Goal: Task Accomplishment & Management: Manage account settings

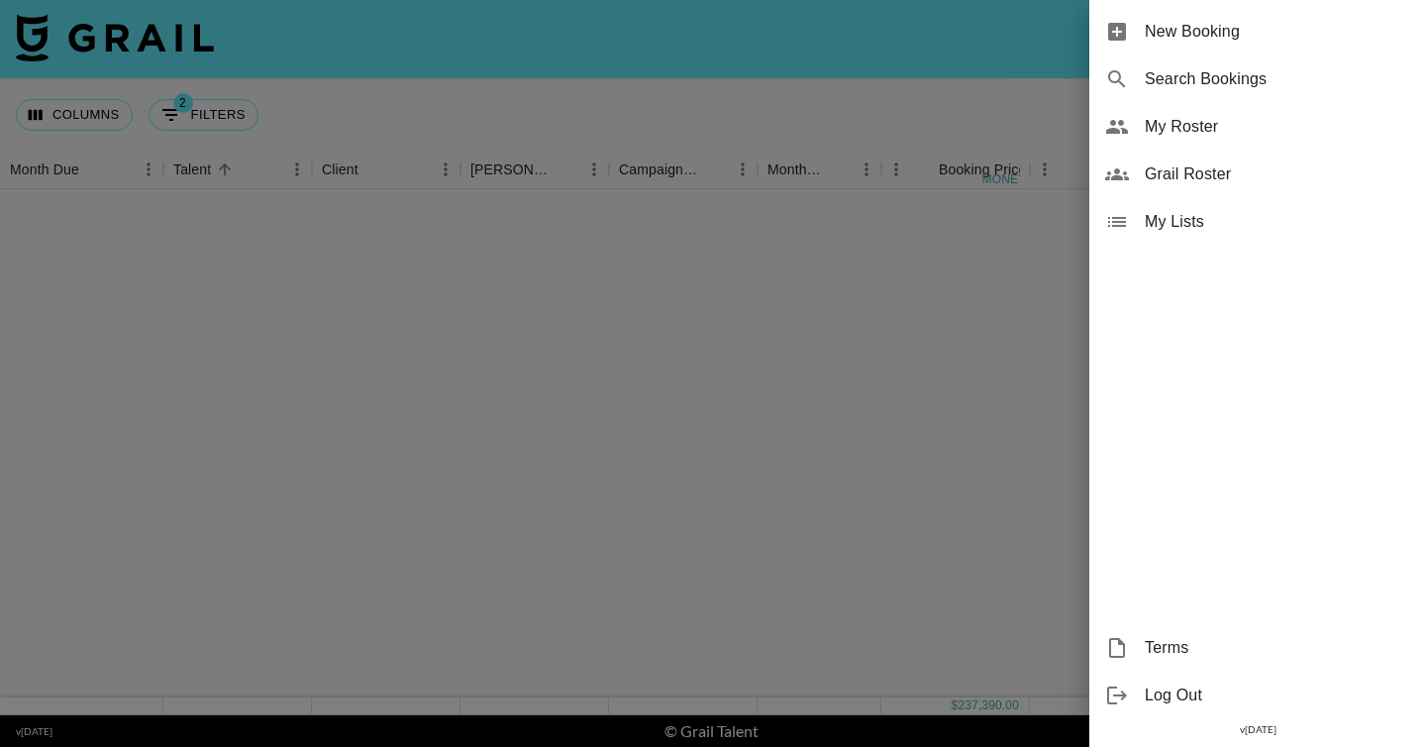
scroll to position [1752, 0]
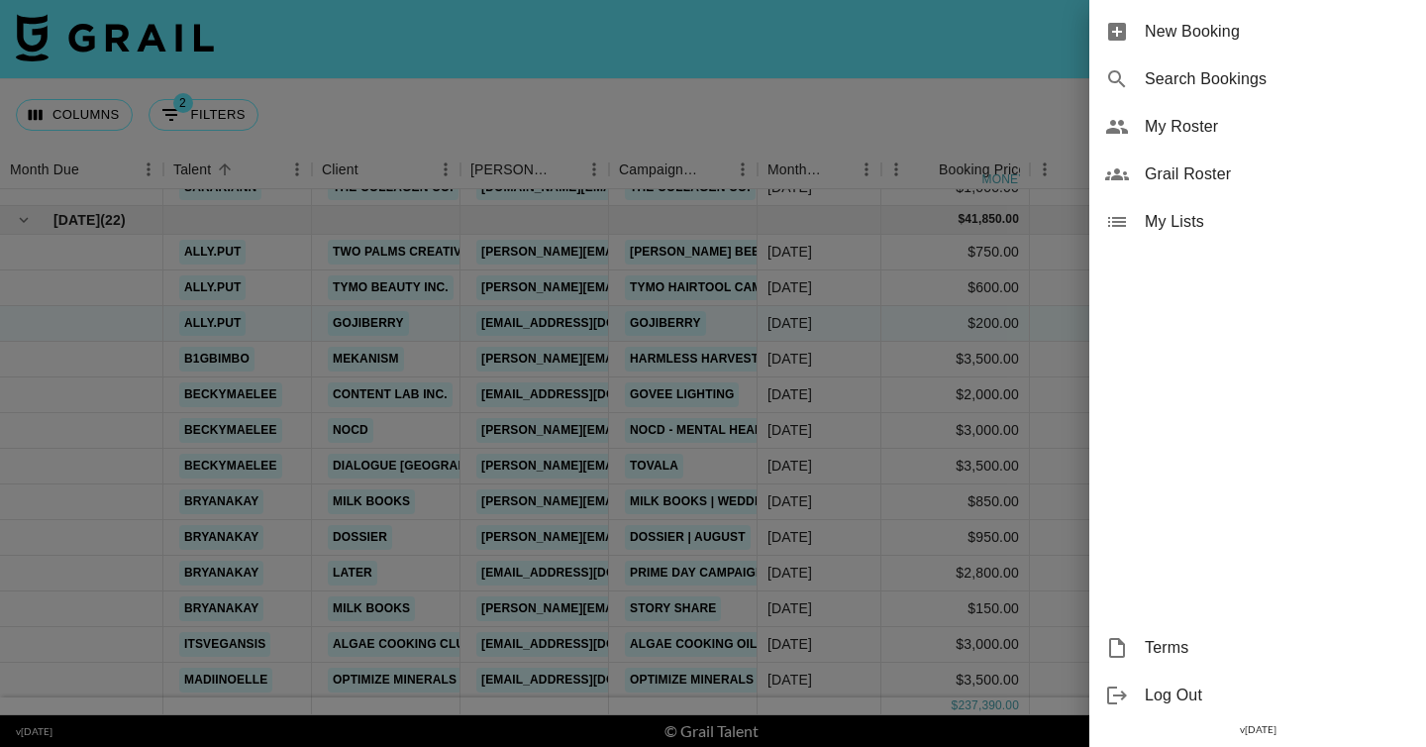
click at [1205, 137] on span "My Roster" at bounding box center [1277, 127] width 265 height 24
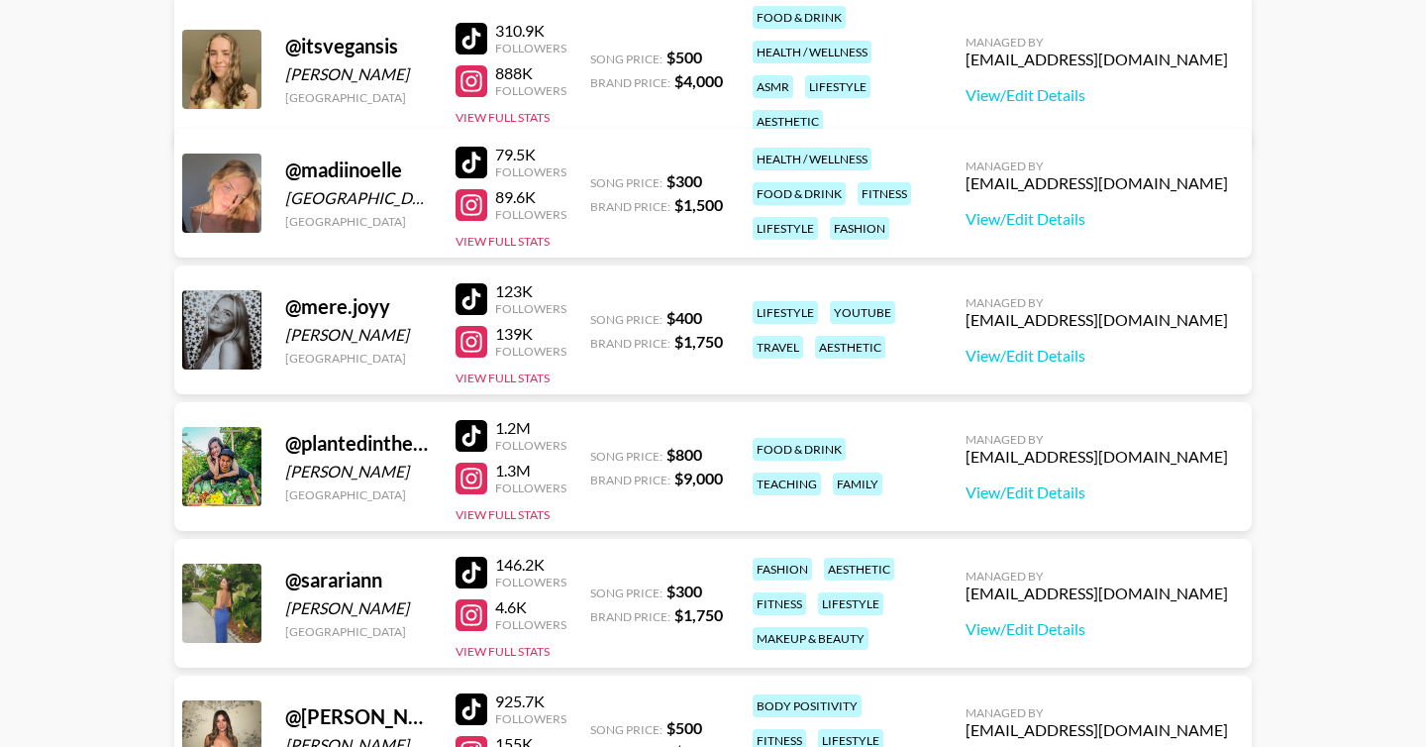
scroll to position [1494, 0]
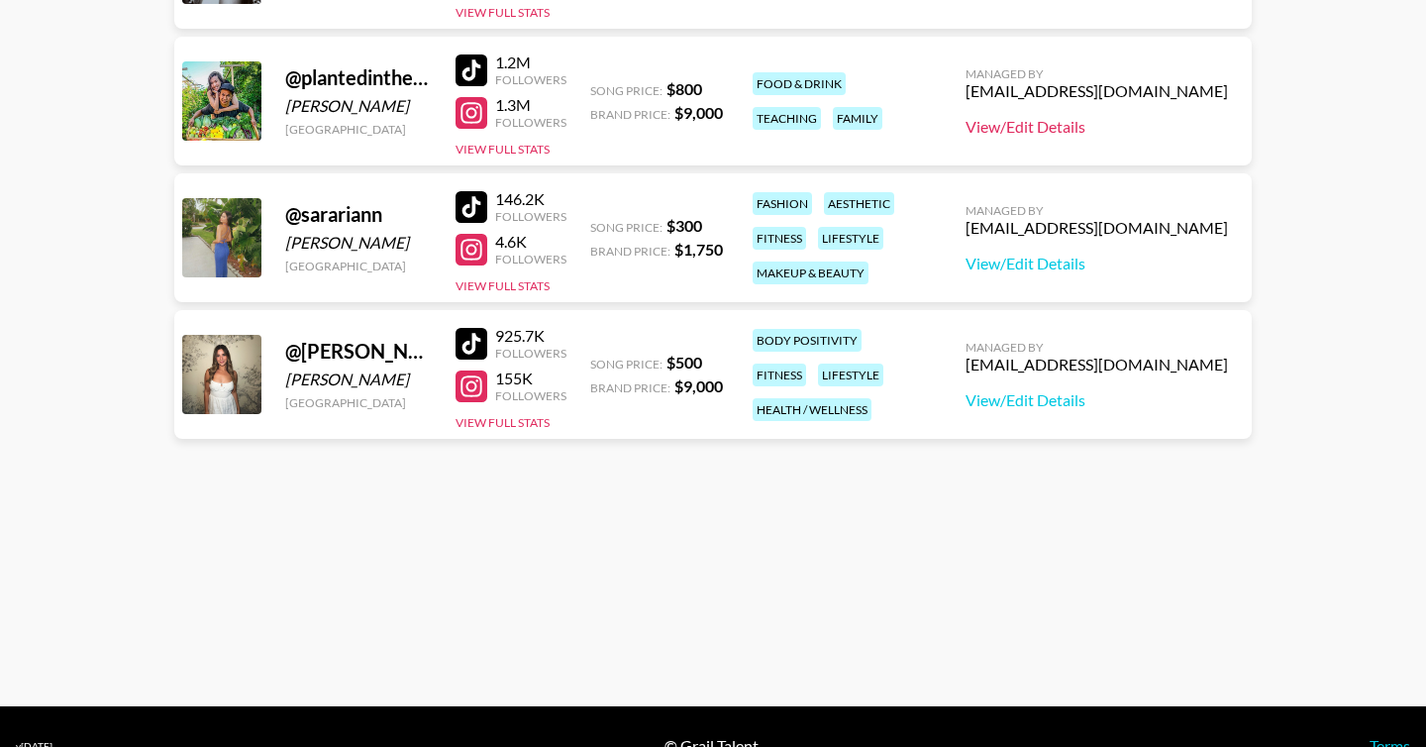
click at [1158, 127] on link "View/Edit Details" at bounding box center [1097, 127] width 262 height 20
click at [1096, 259] on link "View/Edit Details" at bounding box center [1097, 264] width 262 height 20
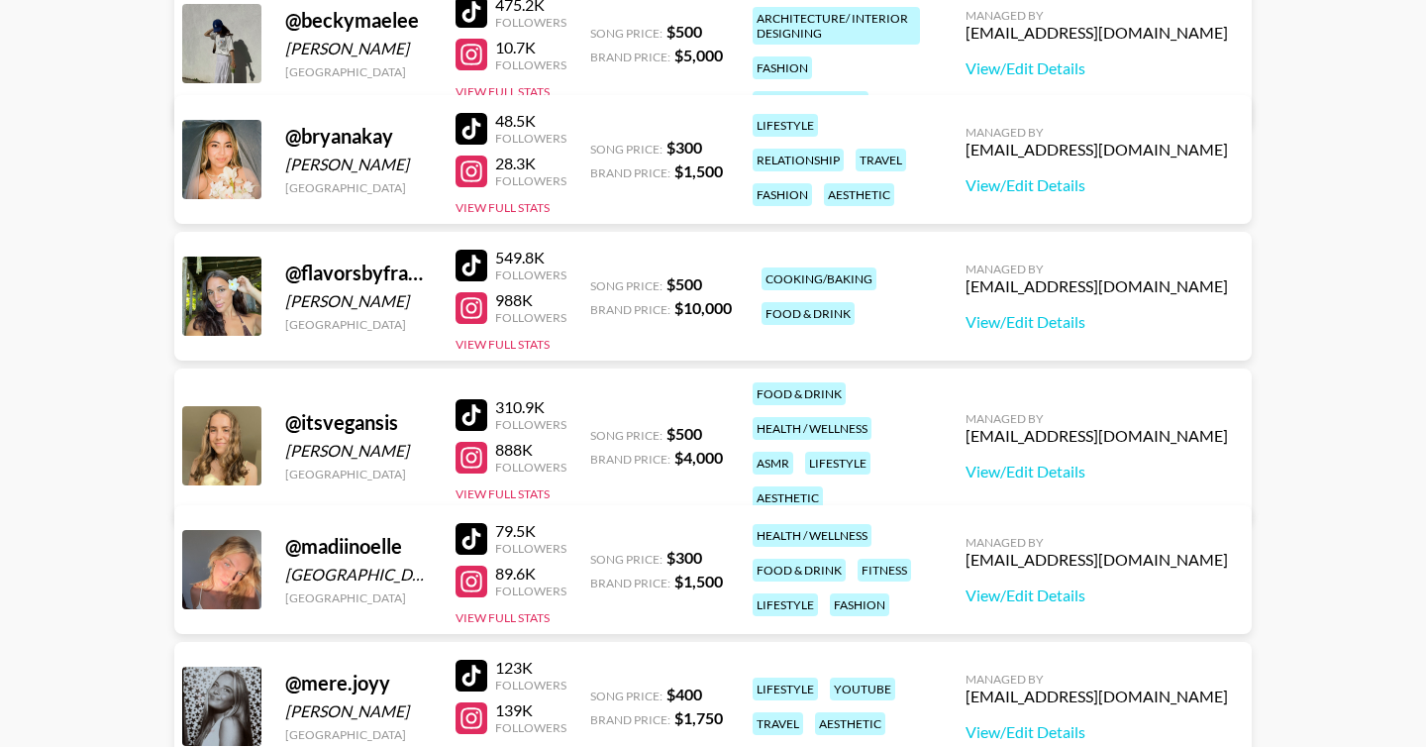
scroll to position [685, 0]
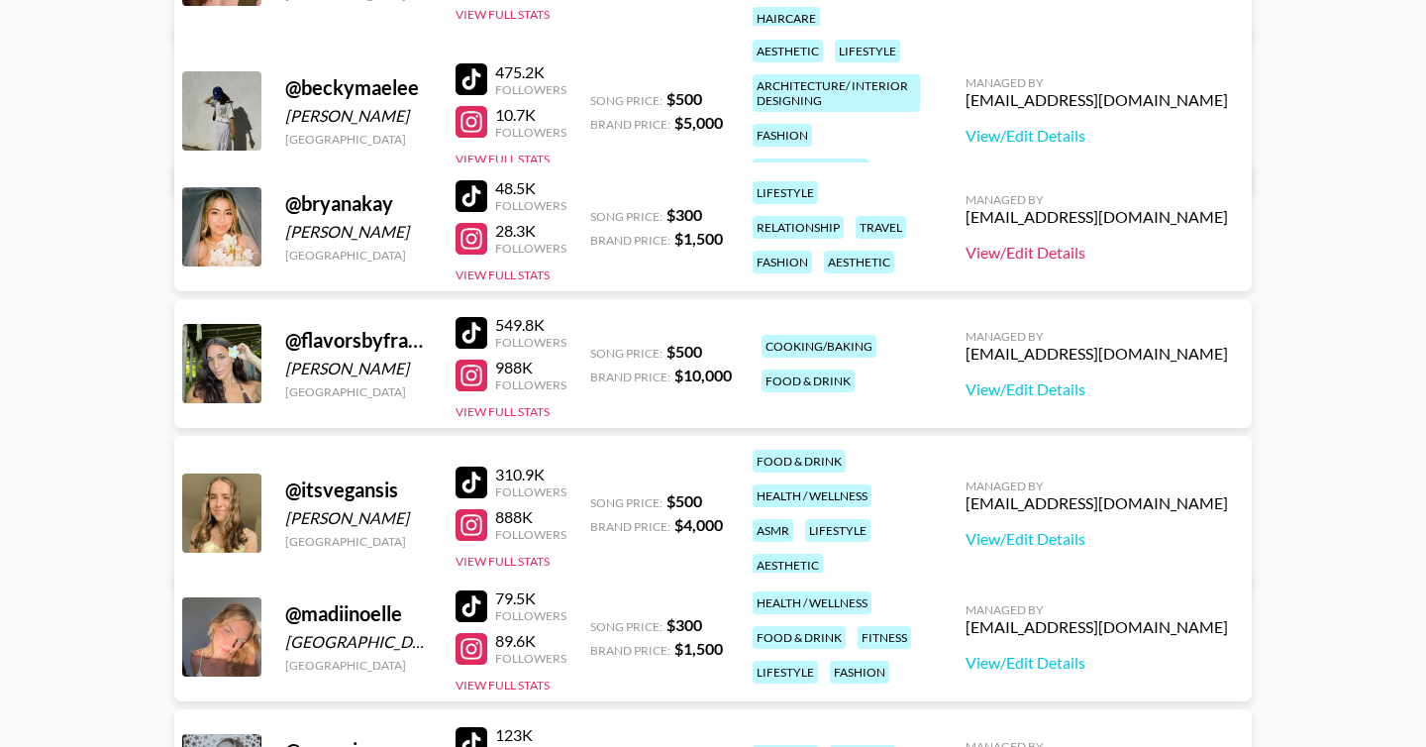
click at [1115, 257] on link "View/Edit Details" at bounding box center [1097, 253] width 262 height 20
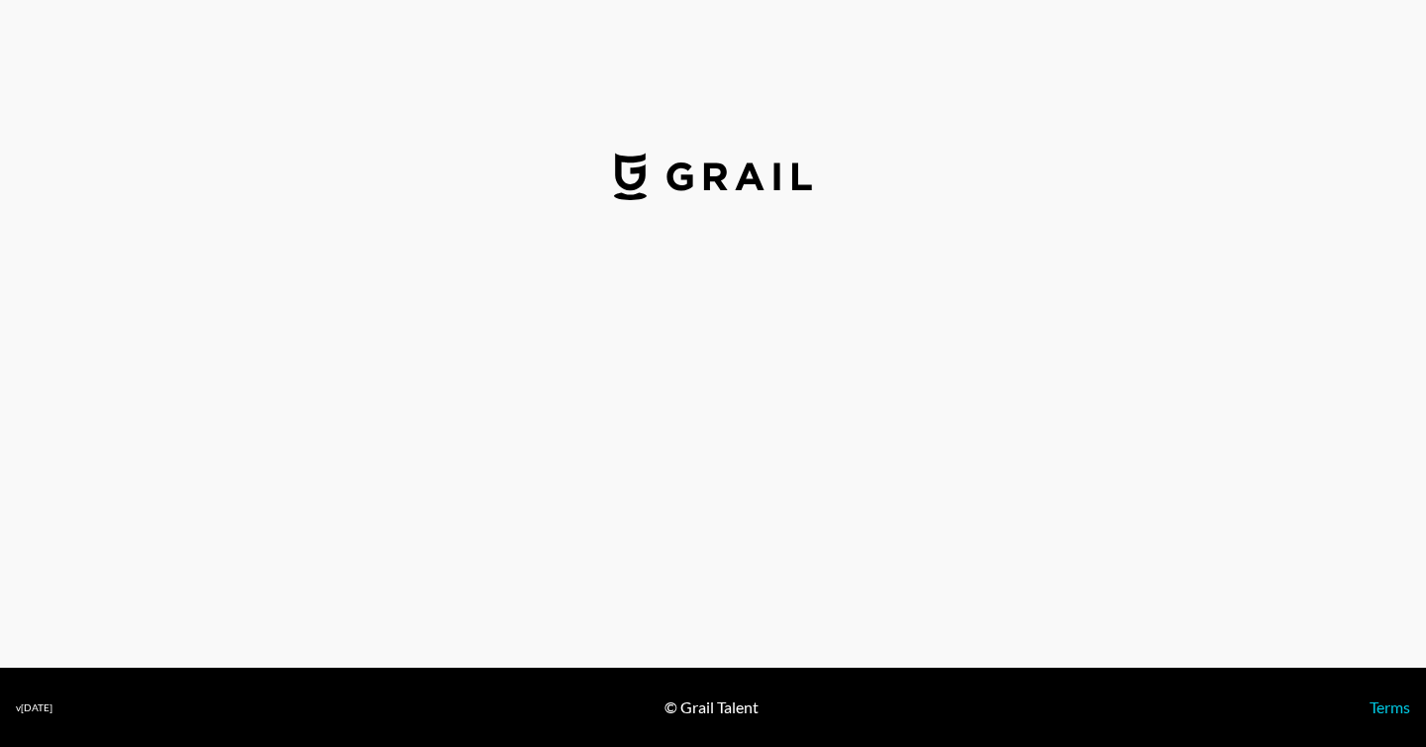
select select "USD"
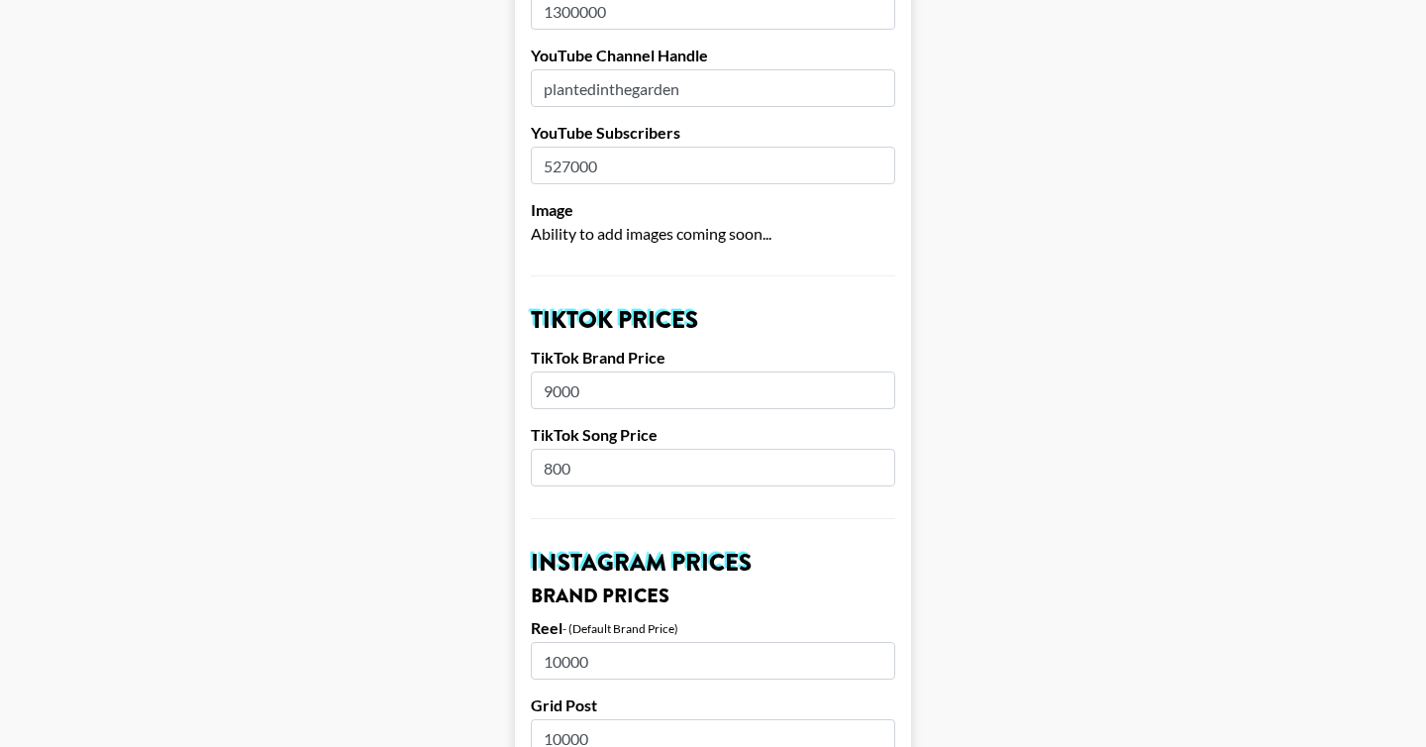
scroll to position [433, 0]
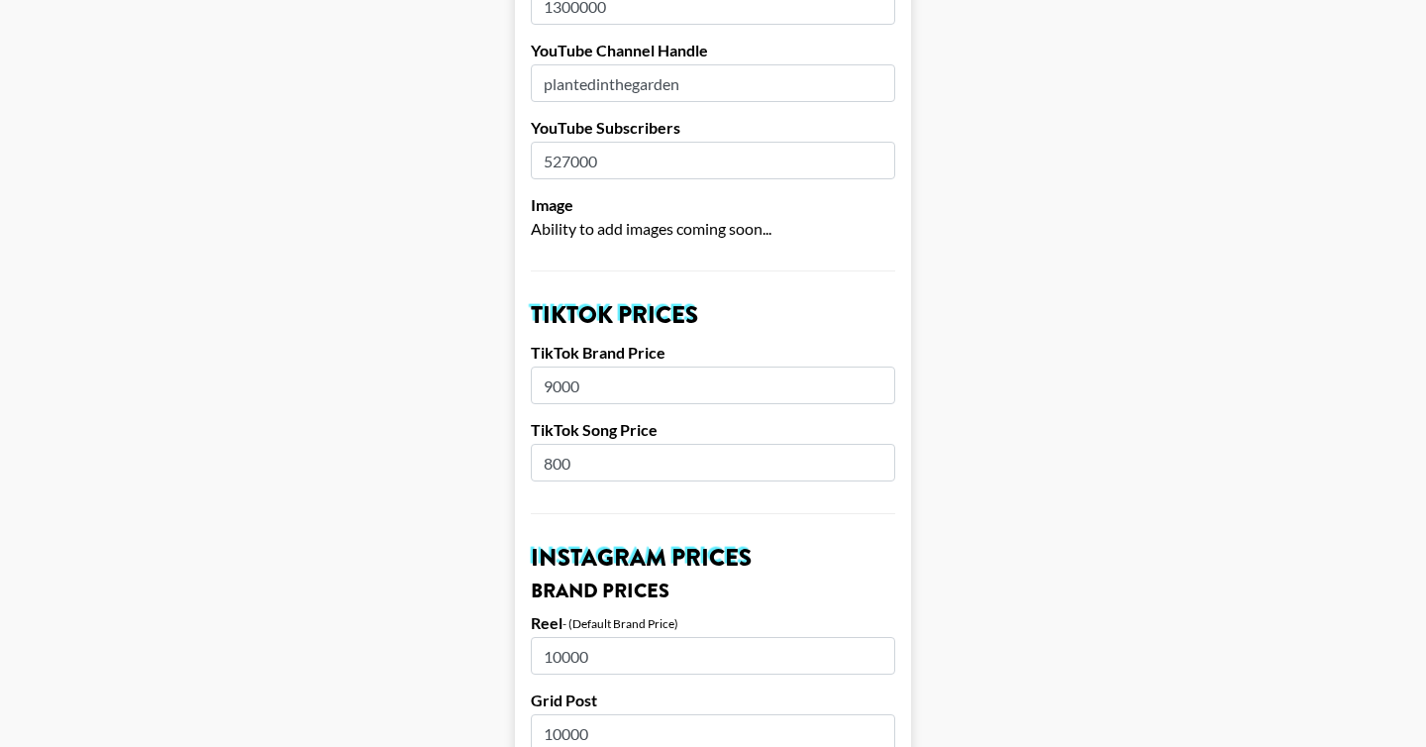
click at [594, 395] on input "9000" at bounding box center [713, 385] width 364 height 38
drag, startPoint x: 603, startPoint y: 384, endPoint x: 522, endPoint y: 382, distance: 81.2
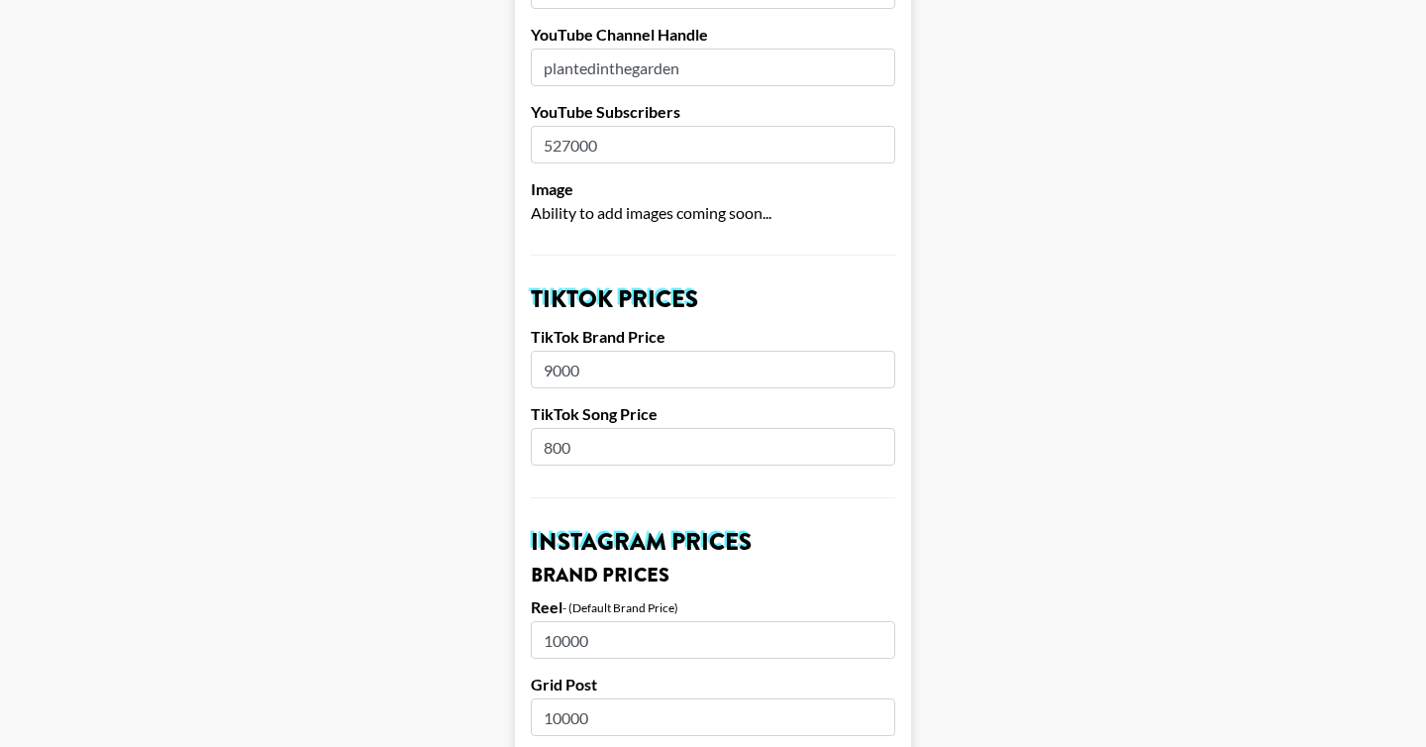
scroll to position [456, 0]
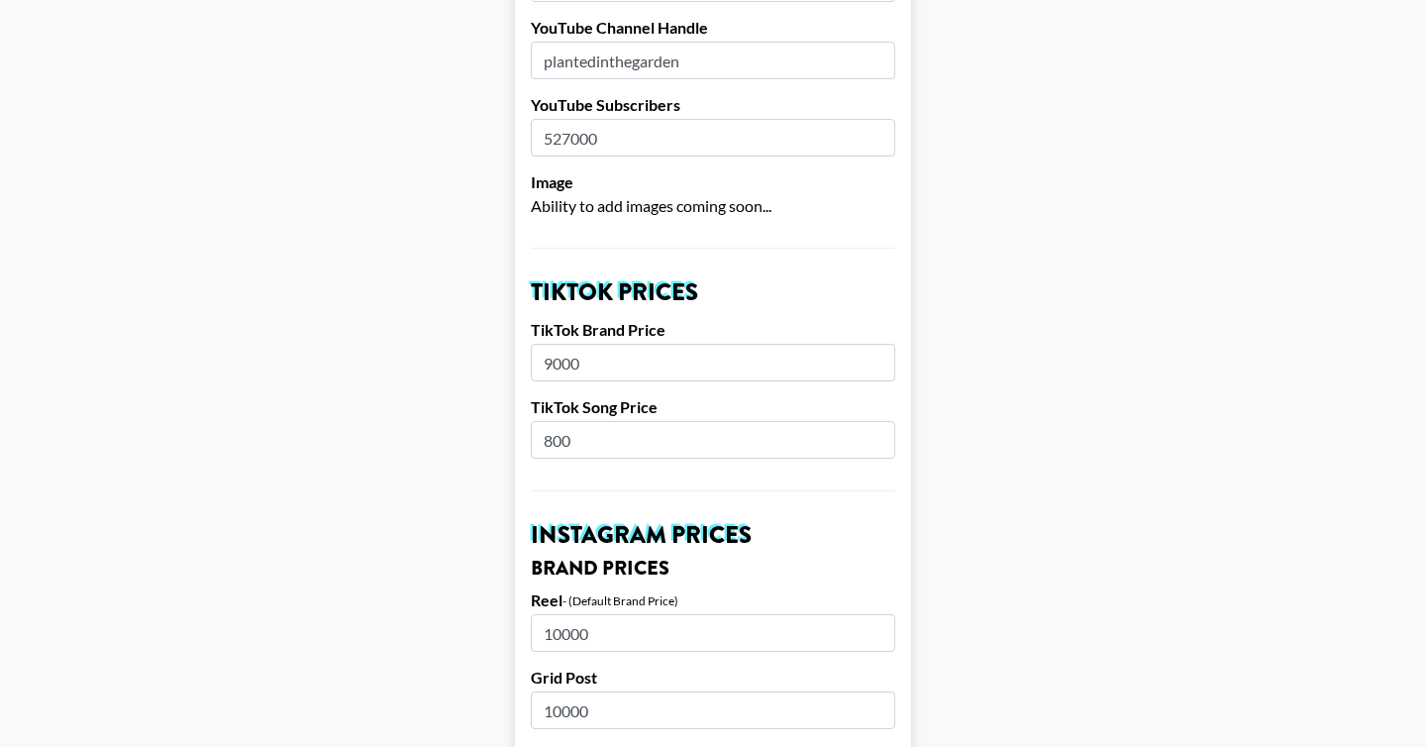
drag, startPoint x: 591, startPoint y: 439, endPoint x: 529, endPoint y: 439, distance: 62.4
type input "5"
type input "600"
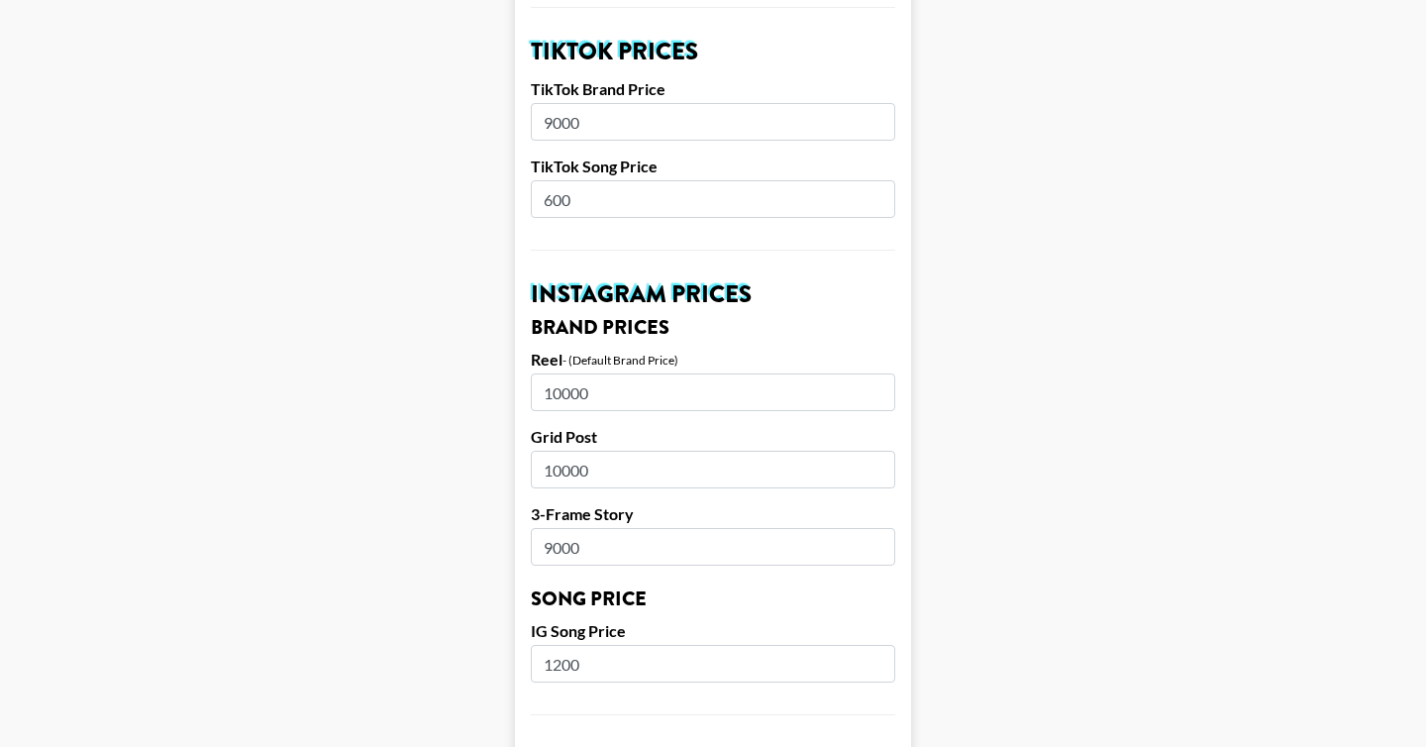
scroll to position [731, 0]
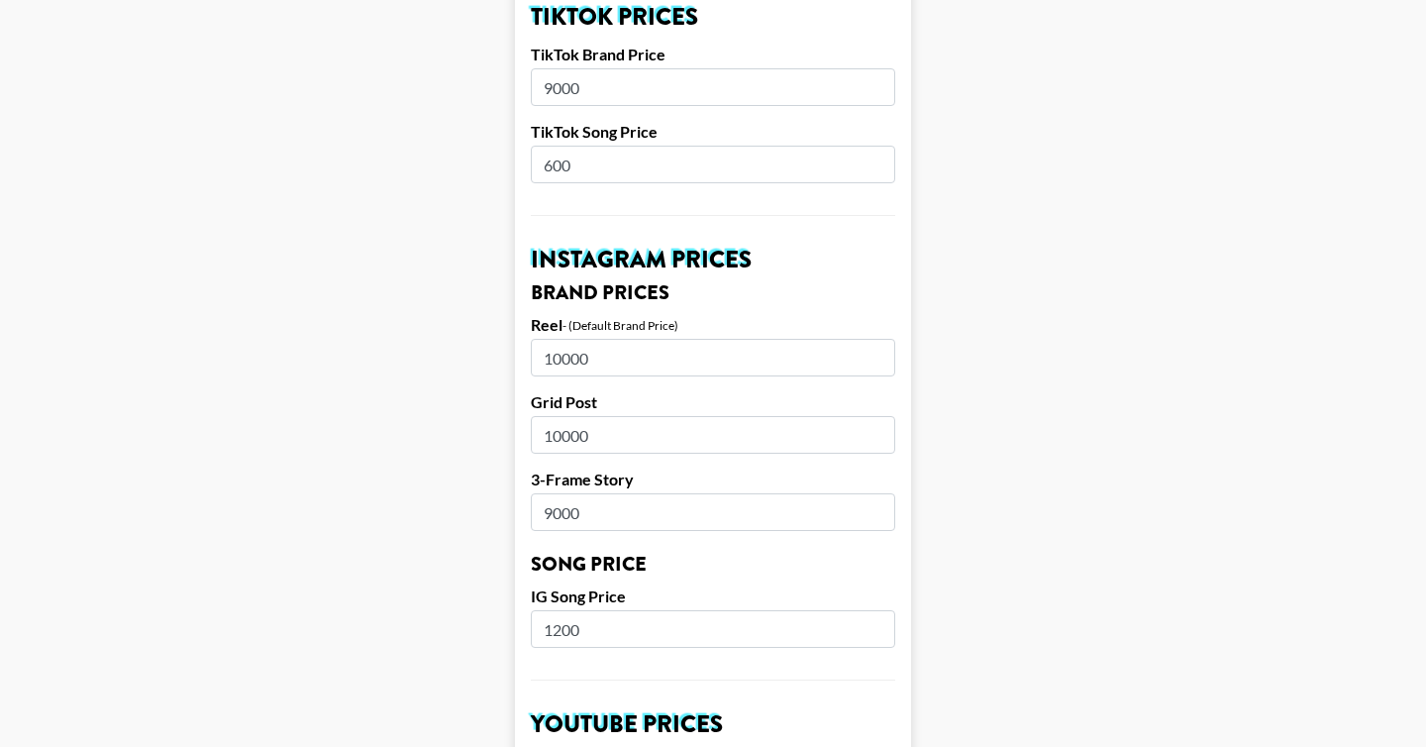
drag, startPoint x: 631, startPoint y: 359, endPoint x: 453, endPoint y: 352, distance: 178.4
click at [453, 352] on main "Airtable ID: recct1VBfhVn3Qcey Manager(s) kayla@grail-talent.com ​ TikTok User …" at bounding box center [713, 612] width 1394 height 2465
type input "9000"
drag, startPoint x: 621, startPoint y: 436, endPoint x: 496, endPoint y: 436, distance: 124.8
click at [496, 436] on main "Airtable ID: recct1VBfhVn3Qcey Manager(s) kayla@grail-talent.com ​ TikTok User …" at bounding box center [713, 612] width 1394 height 2465
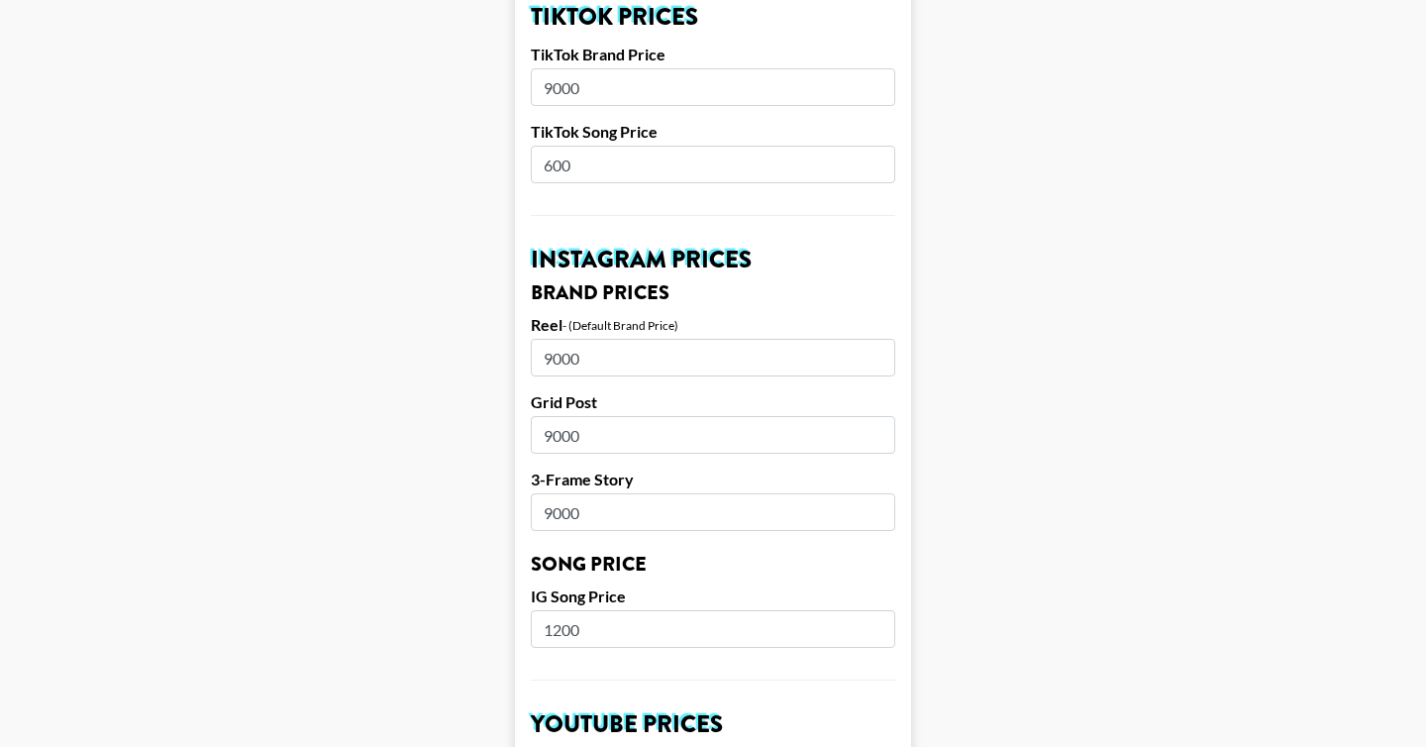
type input "9000"
drag, startPoint x: 606, startPoint y: 517, endPoint x: 534, endPoint y: 517, distance: 72.3
click at [534, 517] on input "9000" at bounding box center [713, 512] width 364 height 38
click at [507, 510] on main "Airtable ID: recct1VBfhVn3Qcey Manager(s) kayla@grail-talent.com ​ TikTok User …" at bounding box center [713, 612] width 1394 height 2465
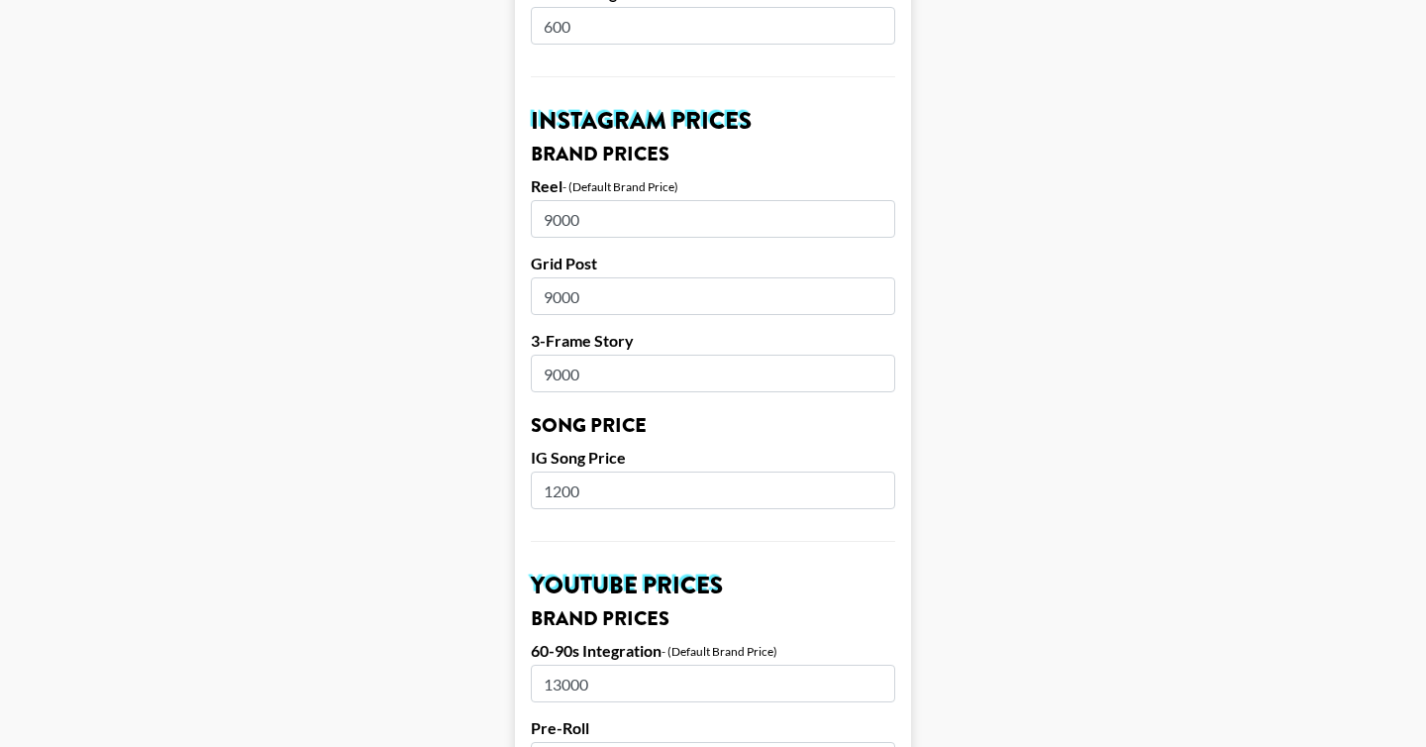
scroll to position [872, 0]
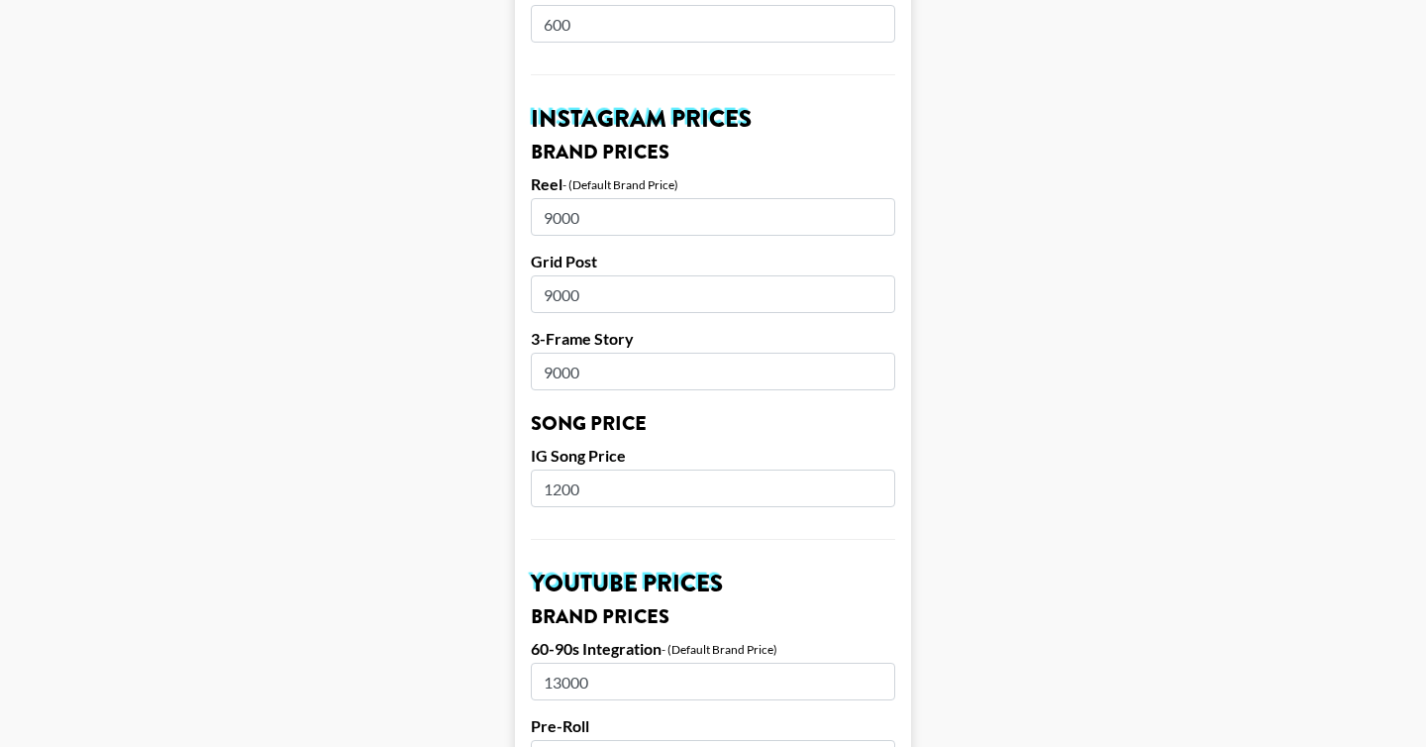
click at [597, 353] on input "9000" at bounding box center [713, 372] width 364 height 38
drag, startPoint x: 586, startPoint y: 372, endPoint x: 481, endPoint y: 372, distance: 105.0
click at [481, 372] on main "Airtable ID: recct1VBfhVn3Qcey Manager(s) kayla@grail-talent.com ​ TikTok User …" at bounding box center [713, 471] width 1394 height 2465
type input "7000"
drag, startPoint x: 616, startPoint y: 497, endPoint x: 491, endPoint y: 496, distance: 124.8
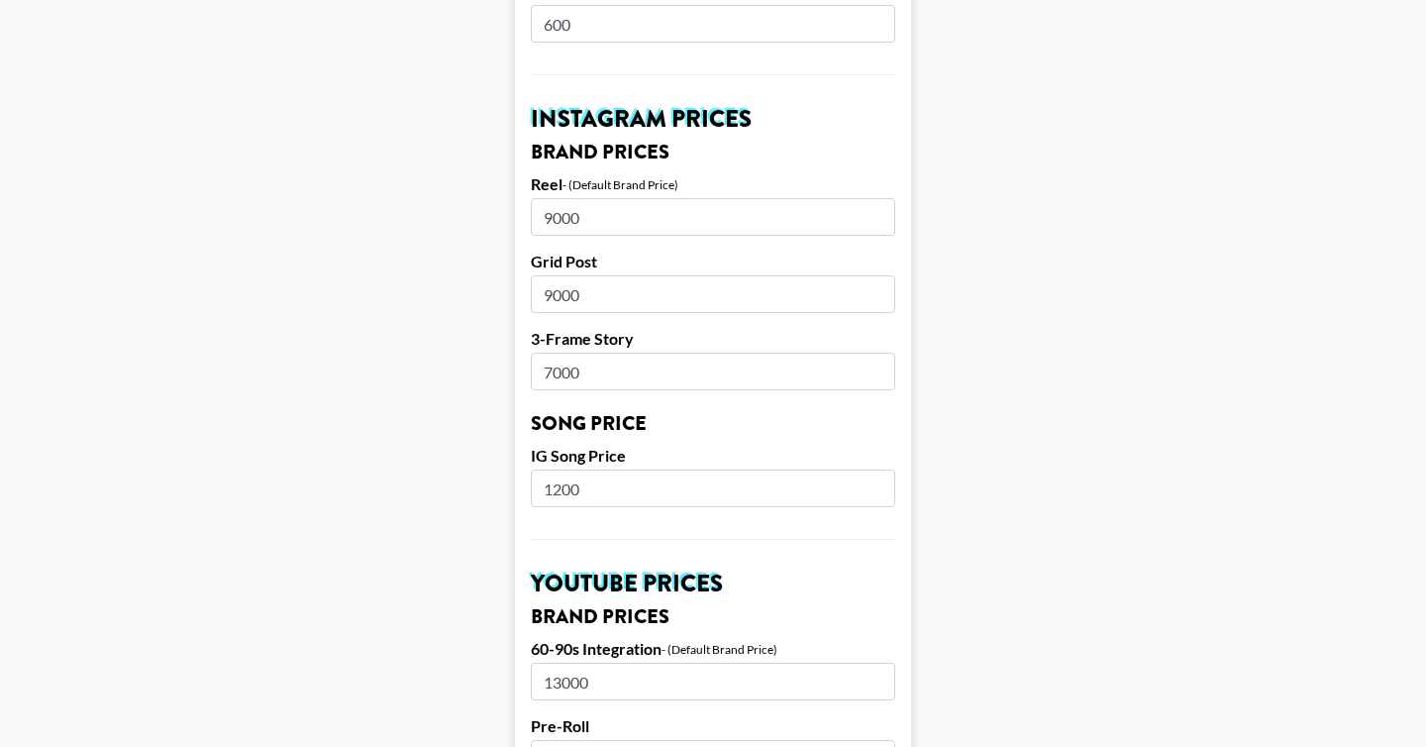
click at [491, 496] on main "Airtable ID: recct1VBfhVn3Qcey Manager(s) kayla@grail-talent.com ​ TikTok User …" at bounding box center [713, 471] width 1394 height 2465
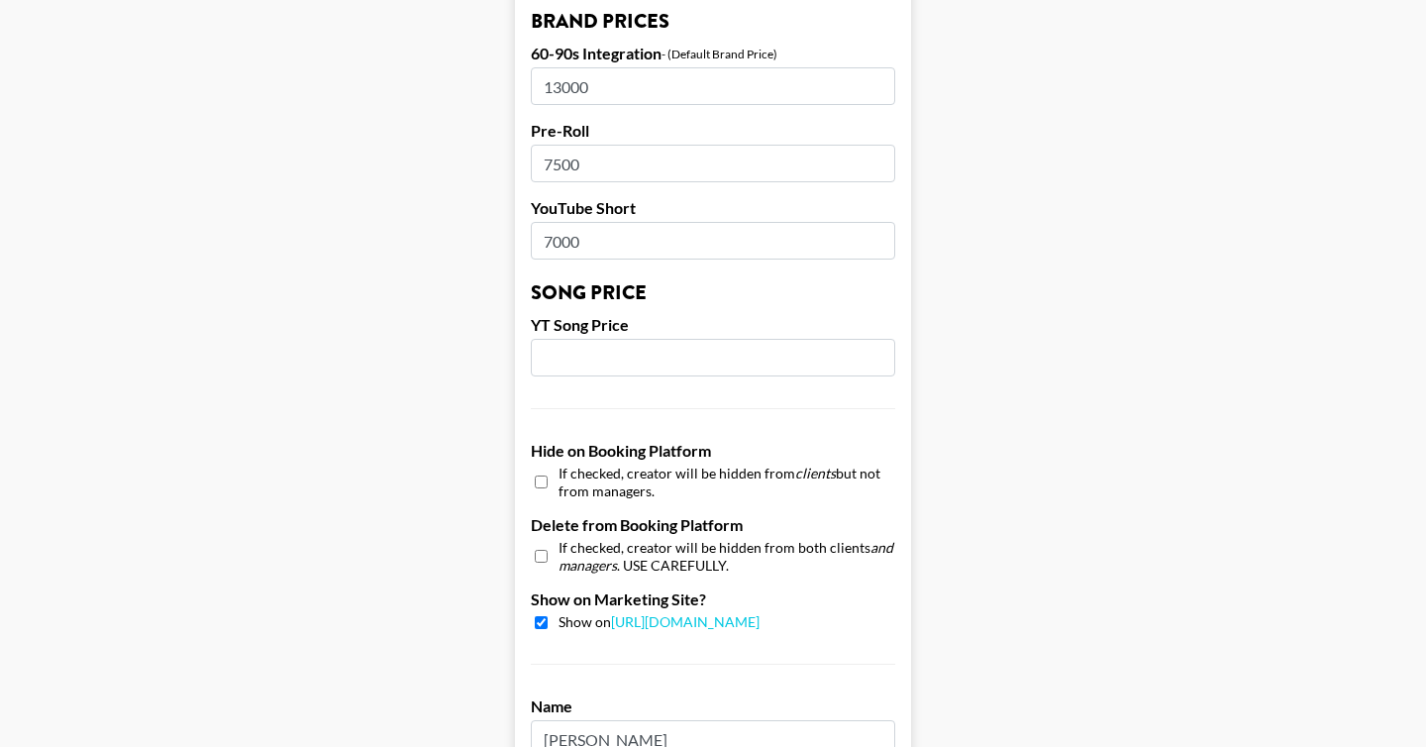
scroll to position [1513, 0]
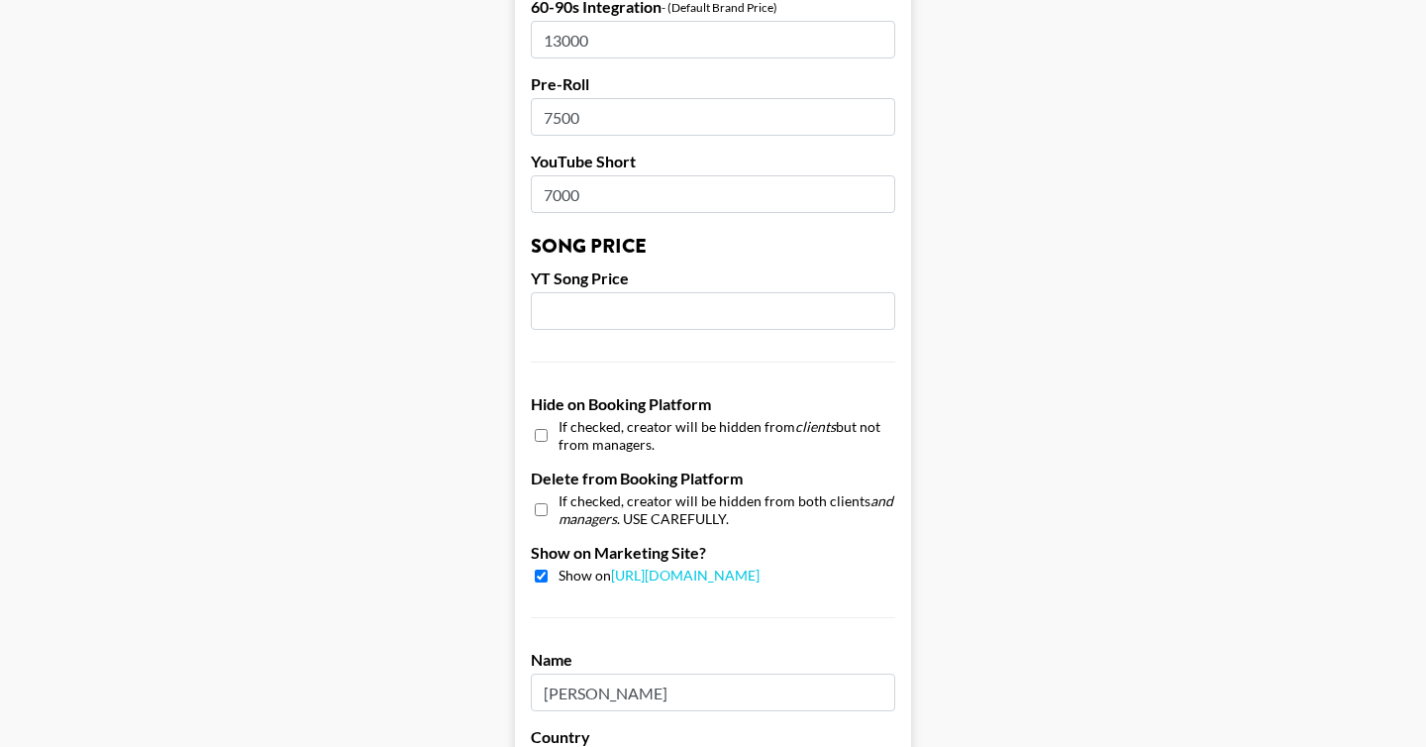
type input "750"
click at [600, 317] on input "number" at bounding box center [713, 311] width 364 height 38
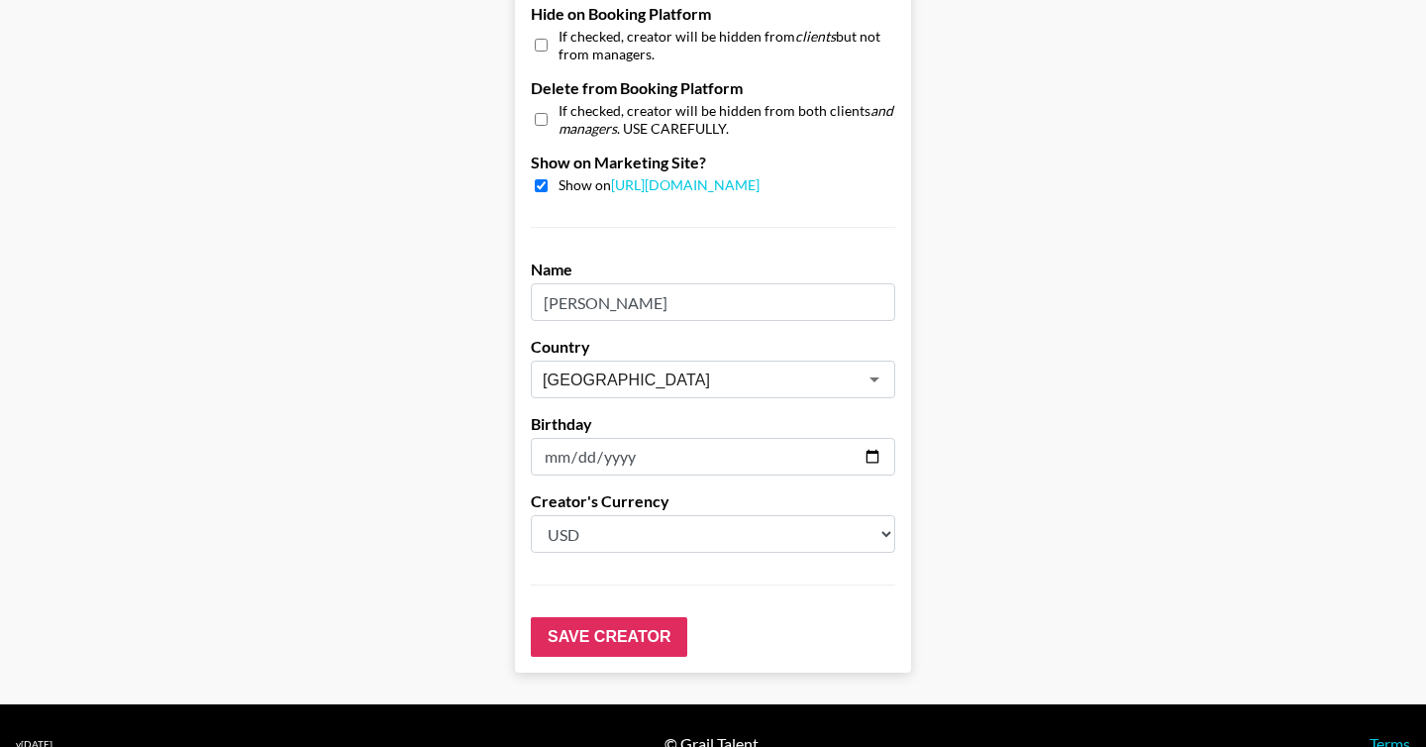
scroll to position [1940, 0]
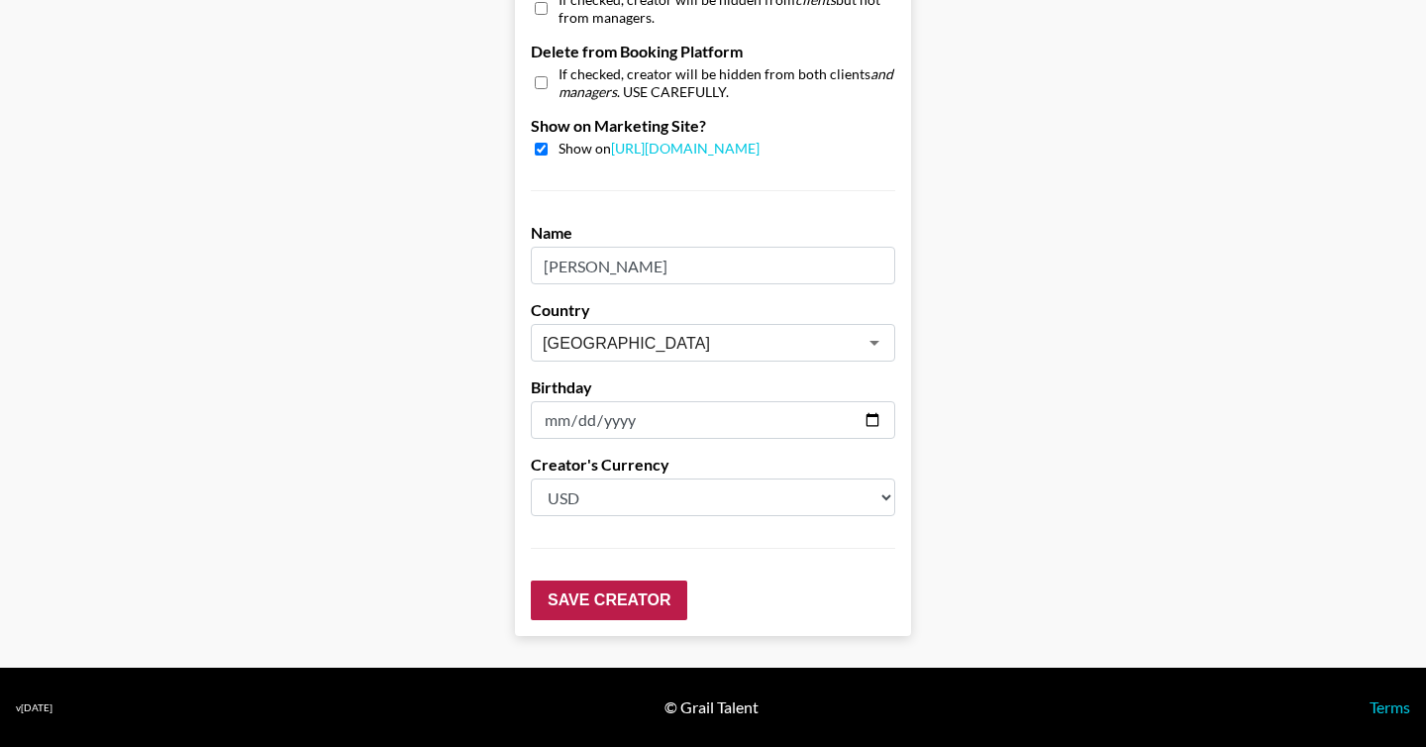
type input "500"
click at [620, 616] on input "Save Creator" at bounding box center [609, 600] width 156 height 40
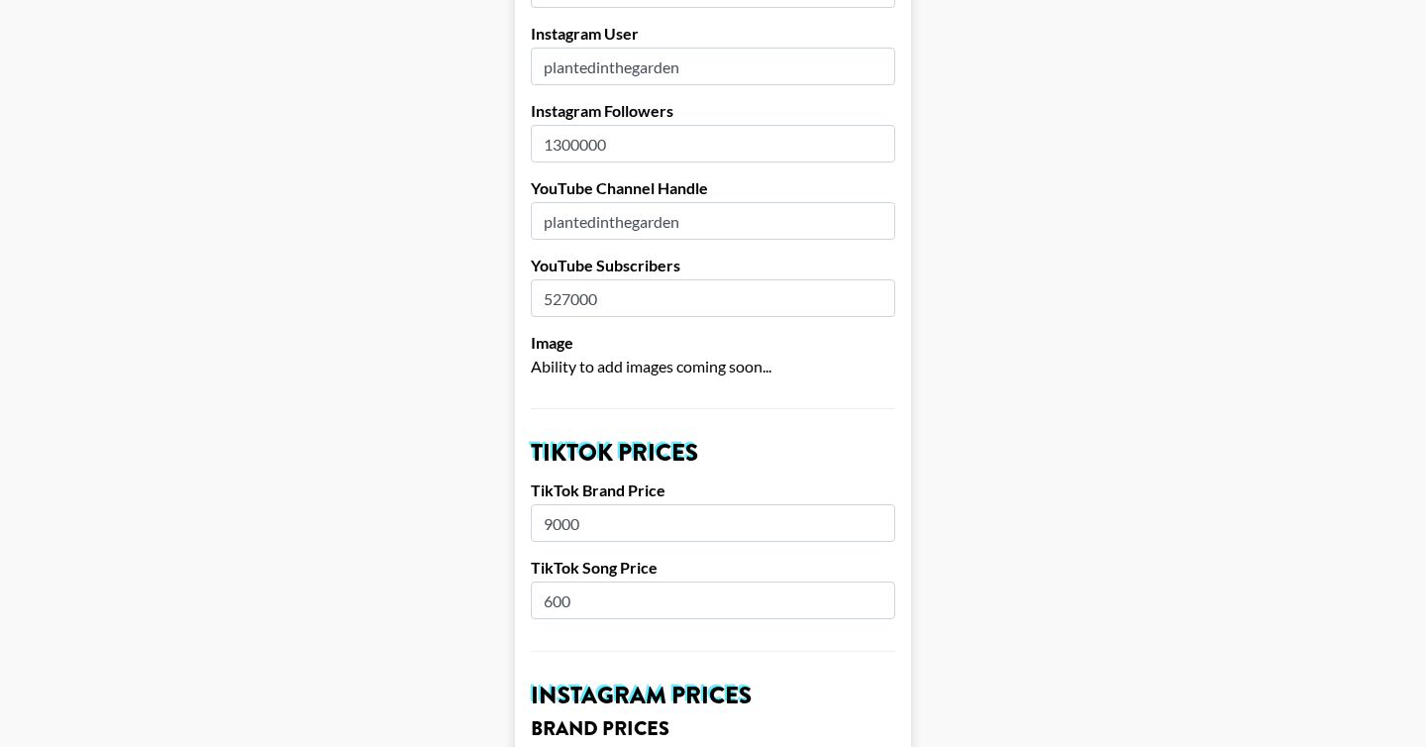
scroll to position [0, 0]
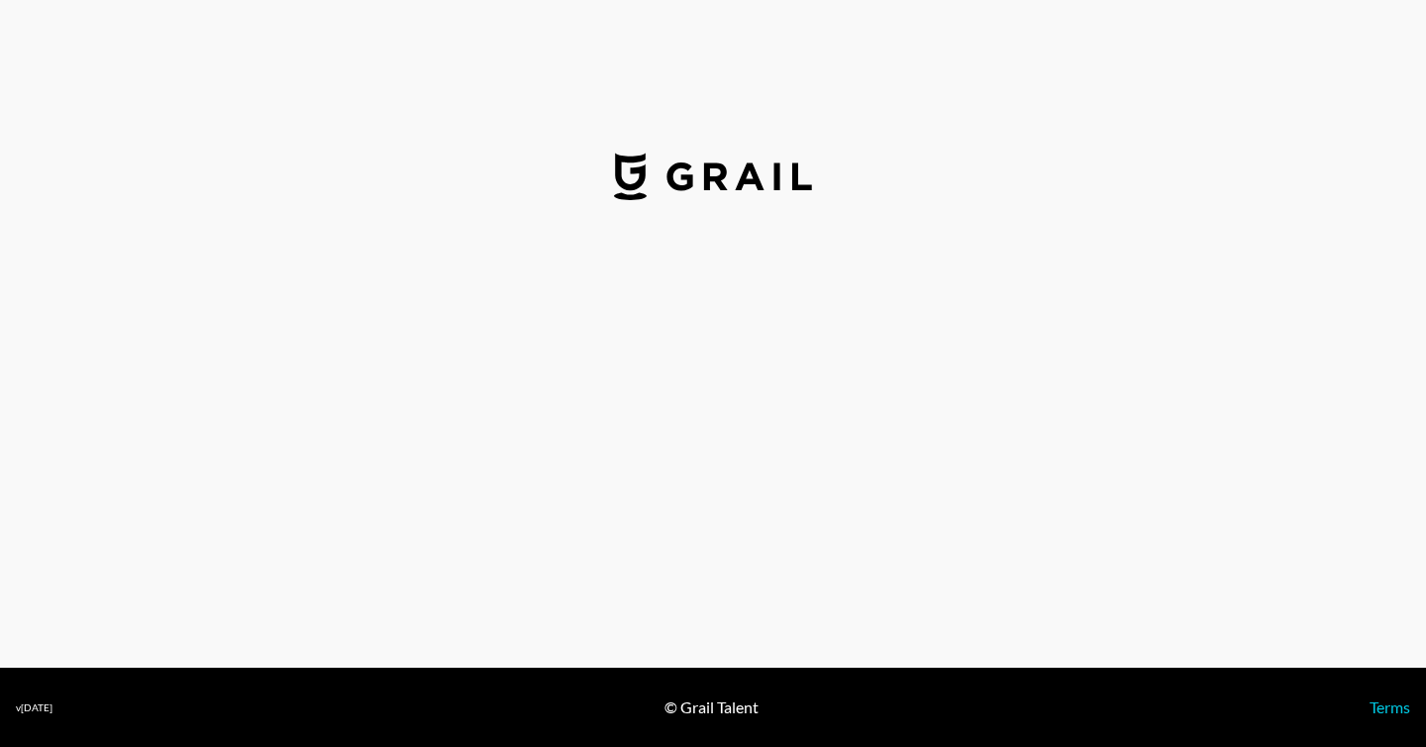
select select "USD"
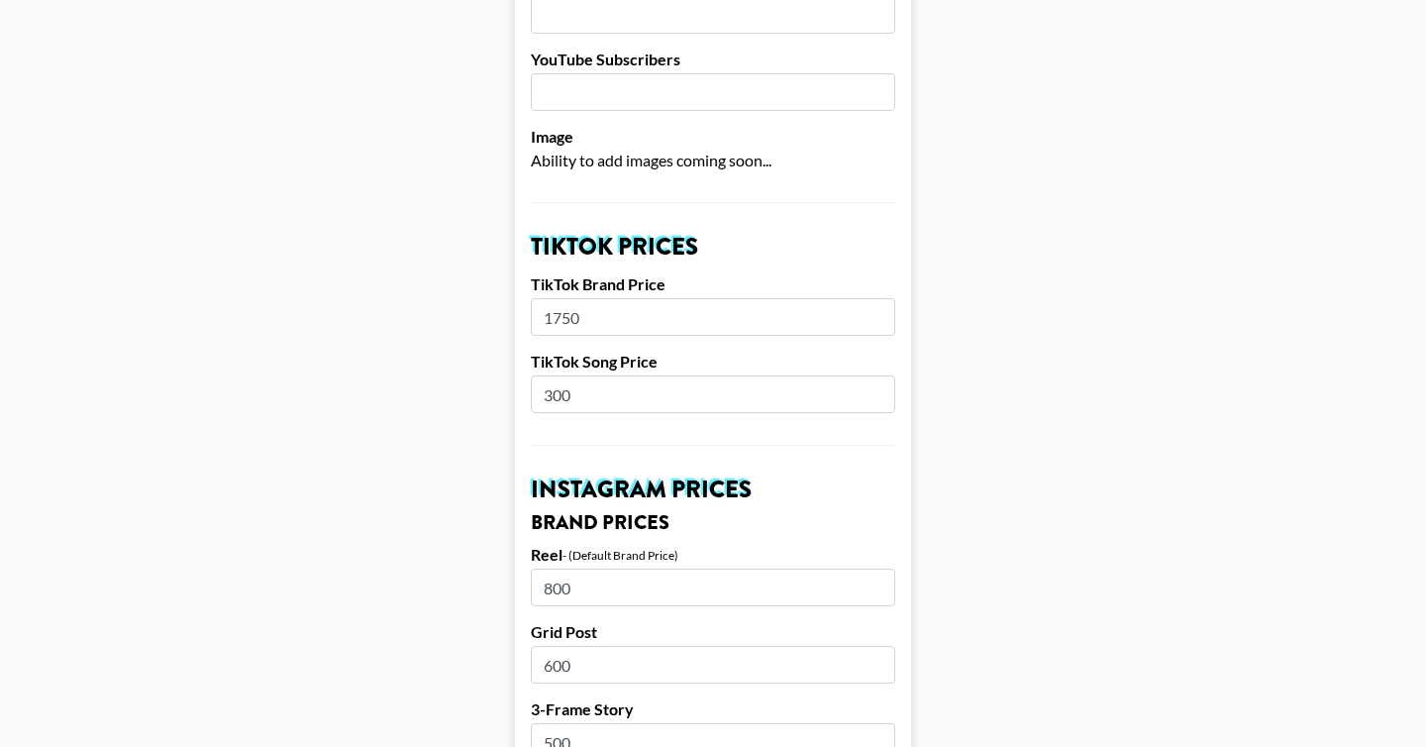
scroll to position [503, 0]
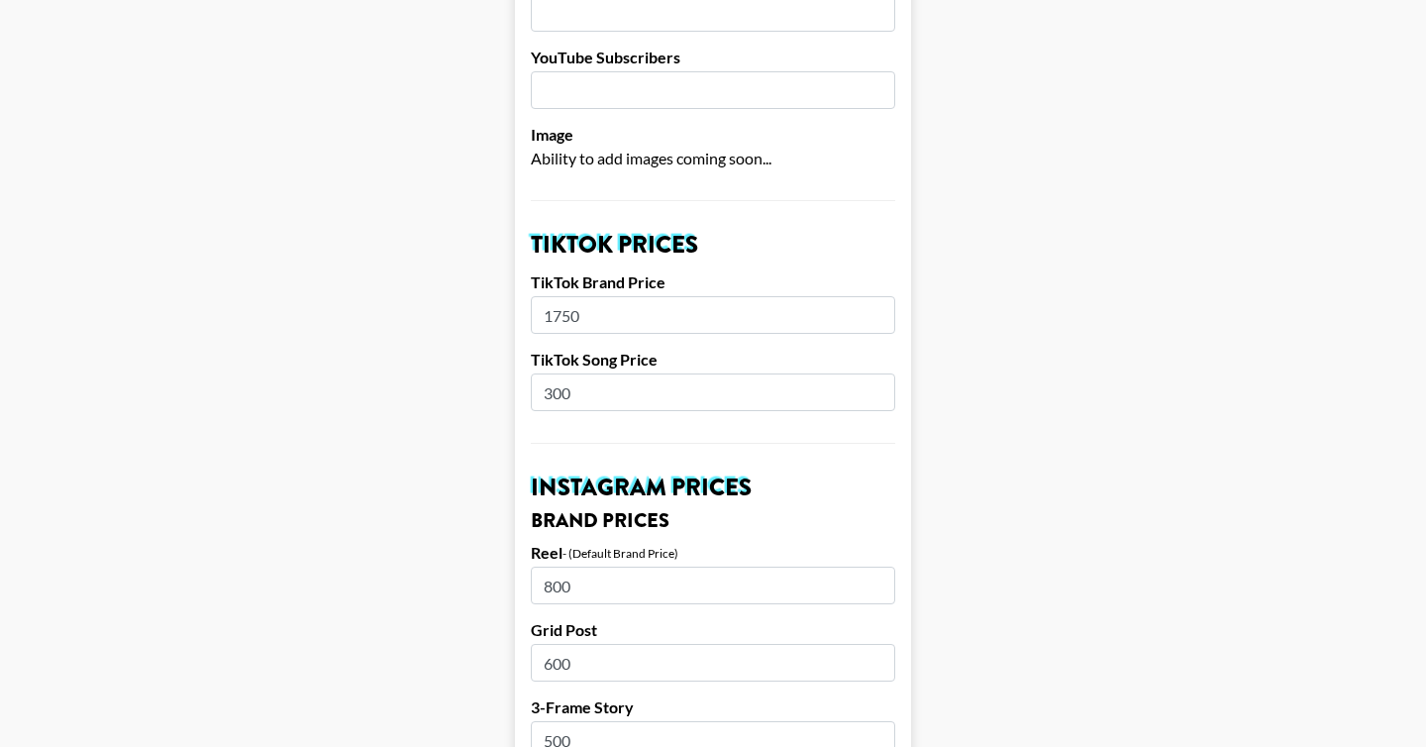
drag, startPoint x: 596, startPoint y: 316, endPoint x: 476, endPoint y: 307, distance: 120.2
type input "2000"
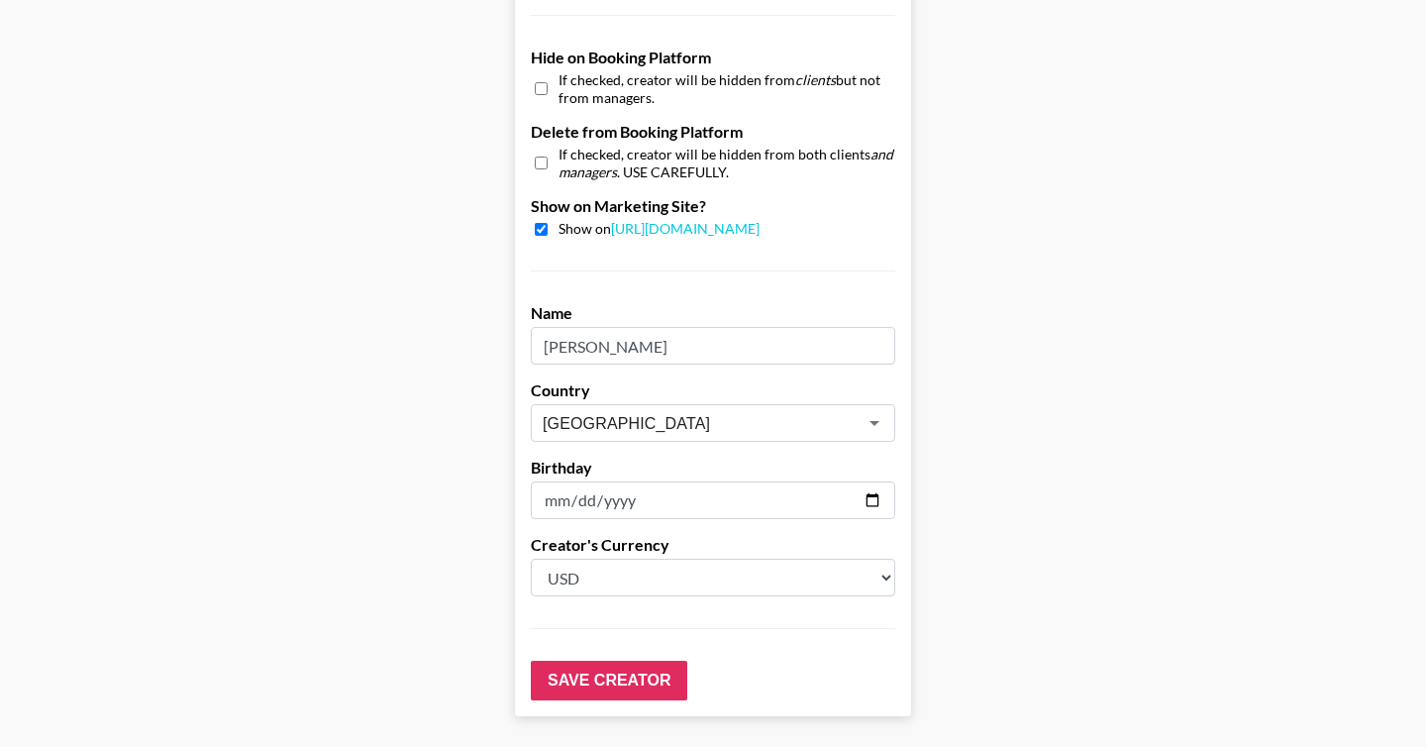
scroll to position [1940, 0]
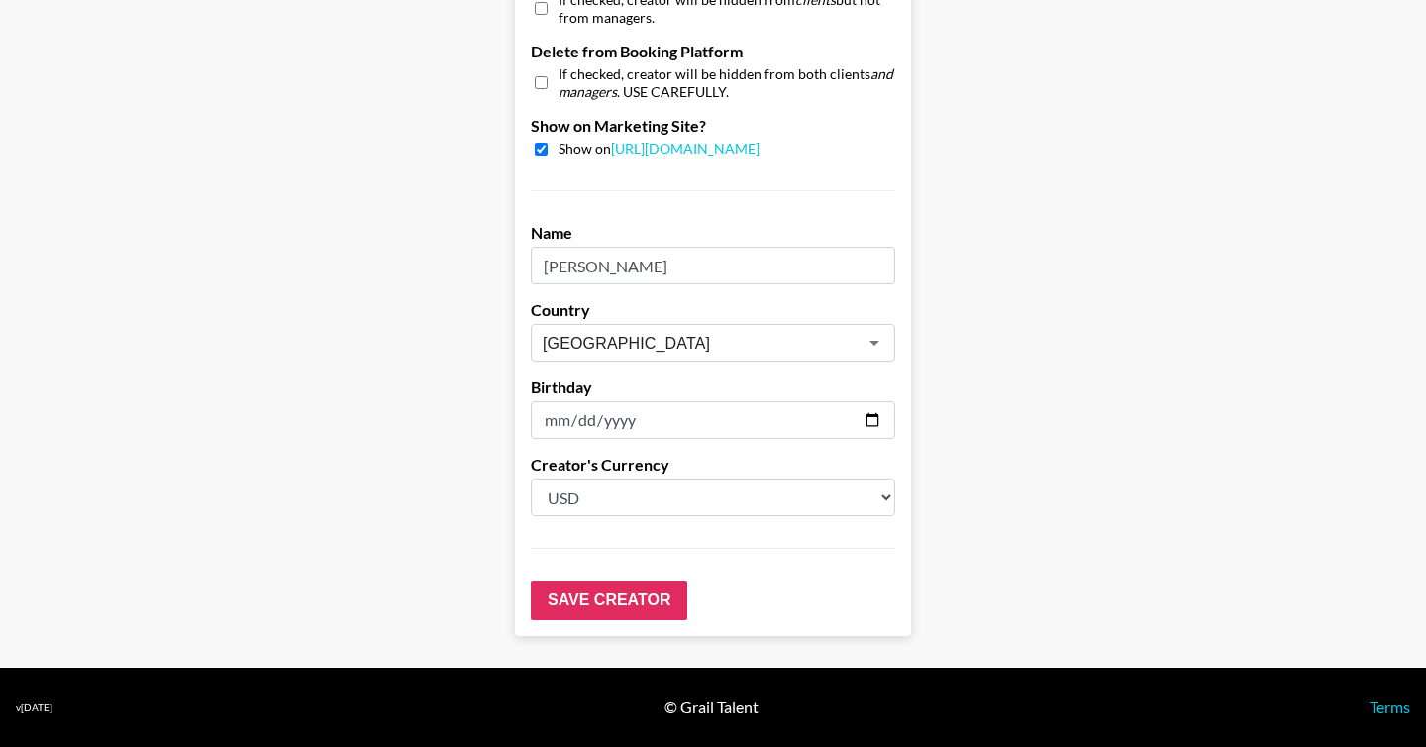
click at [597, 265] on input "Sara Bueno" at bounding box center [713, 266] width 364 height 38
type input "Sara Eaker"
click at [622, 608] on input "Save Creator" at bounding box center [609, 600] width 156 height 40
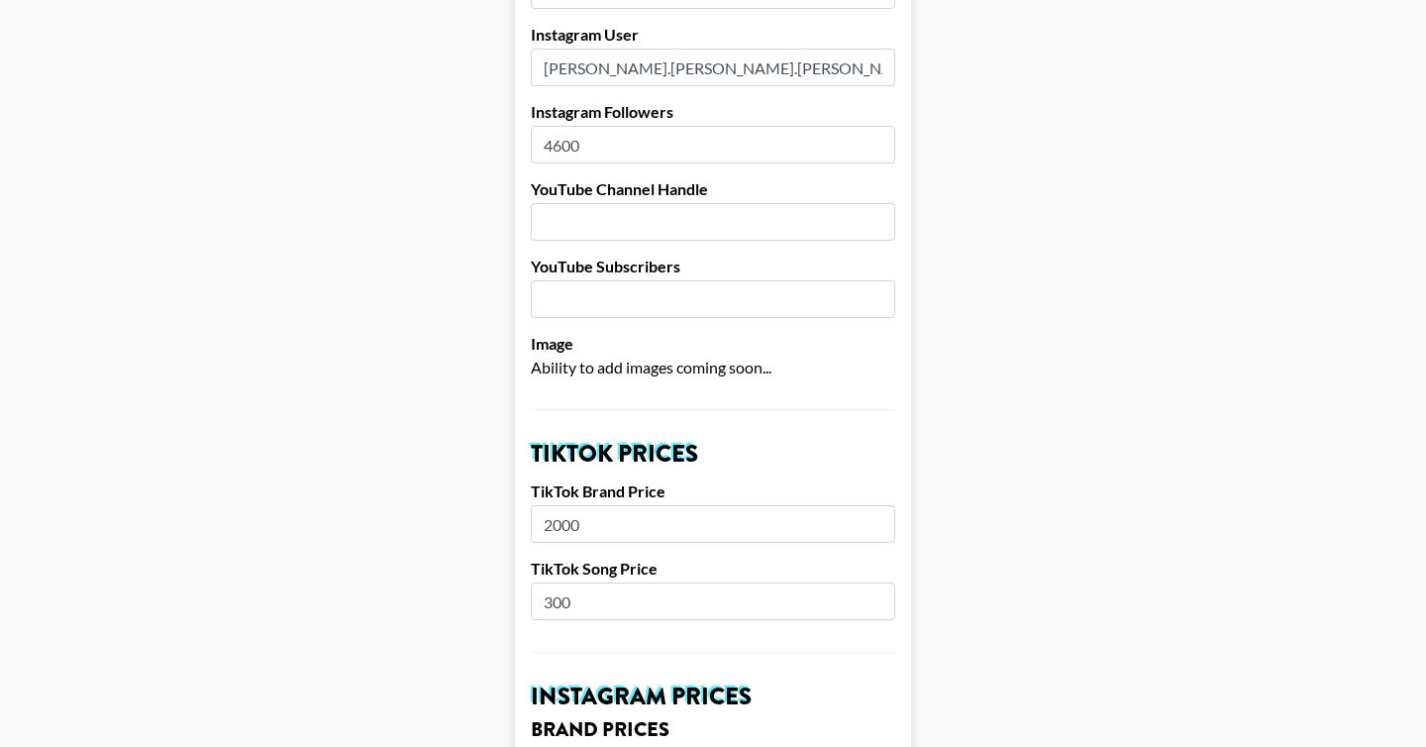
scroll to position [0, 0]
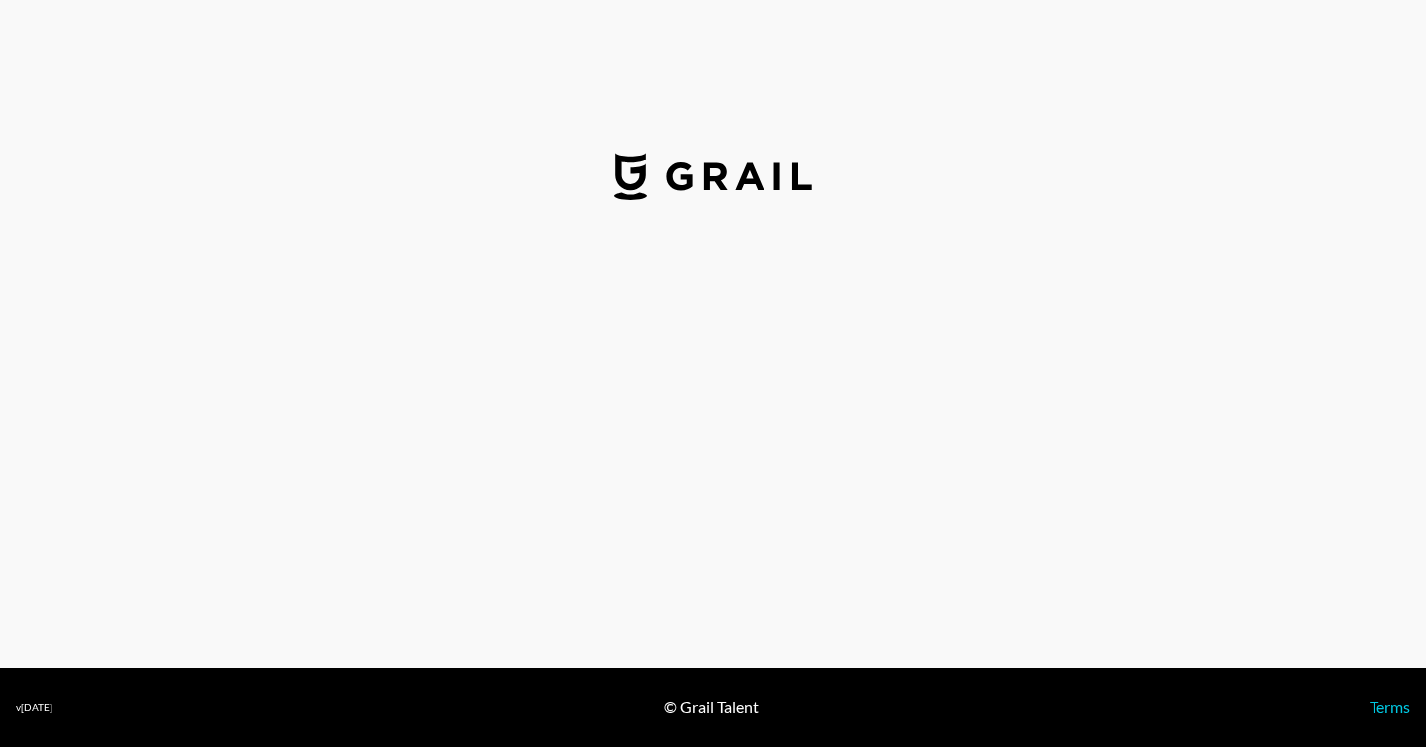
select select "USD"
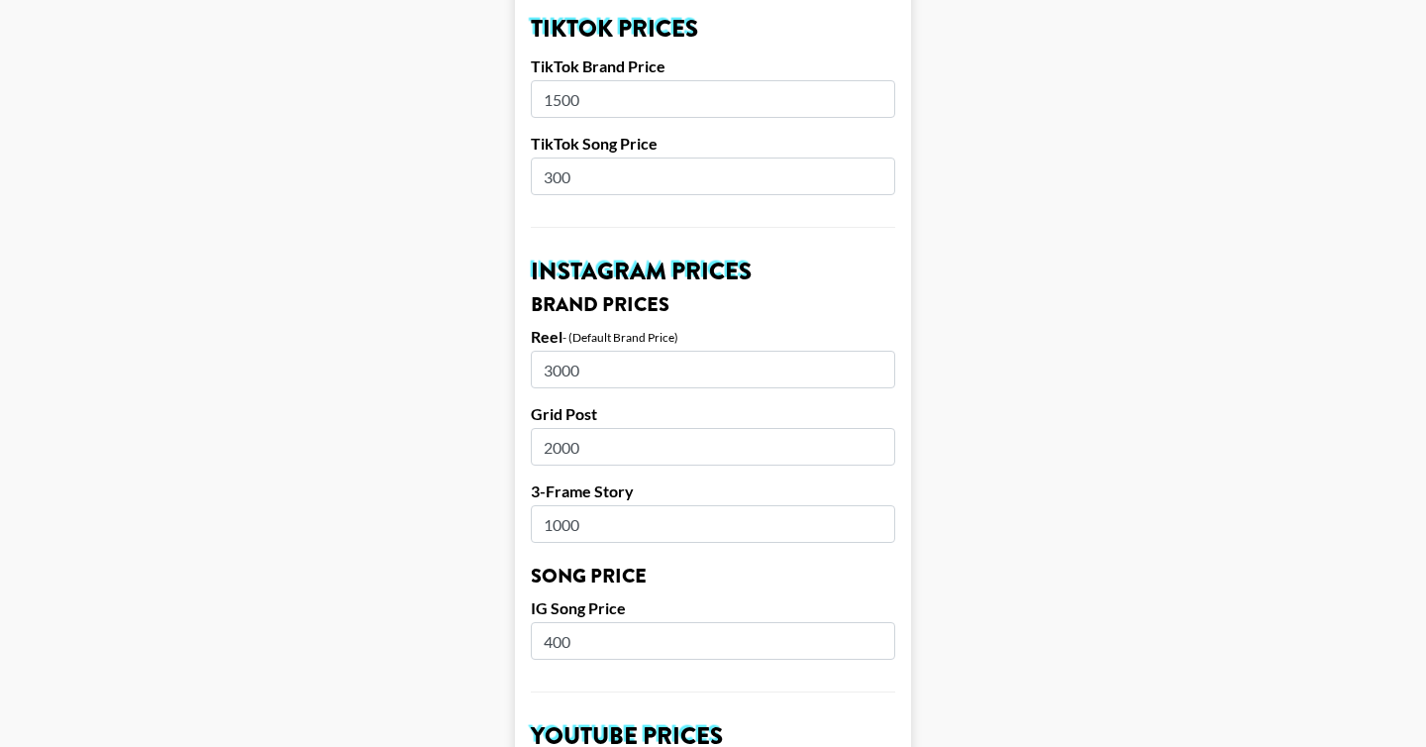
scroll to position [729, 0]
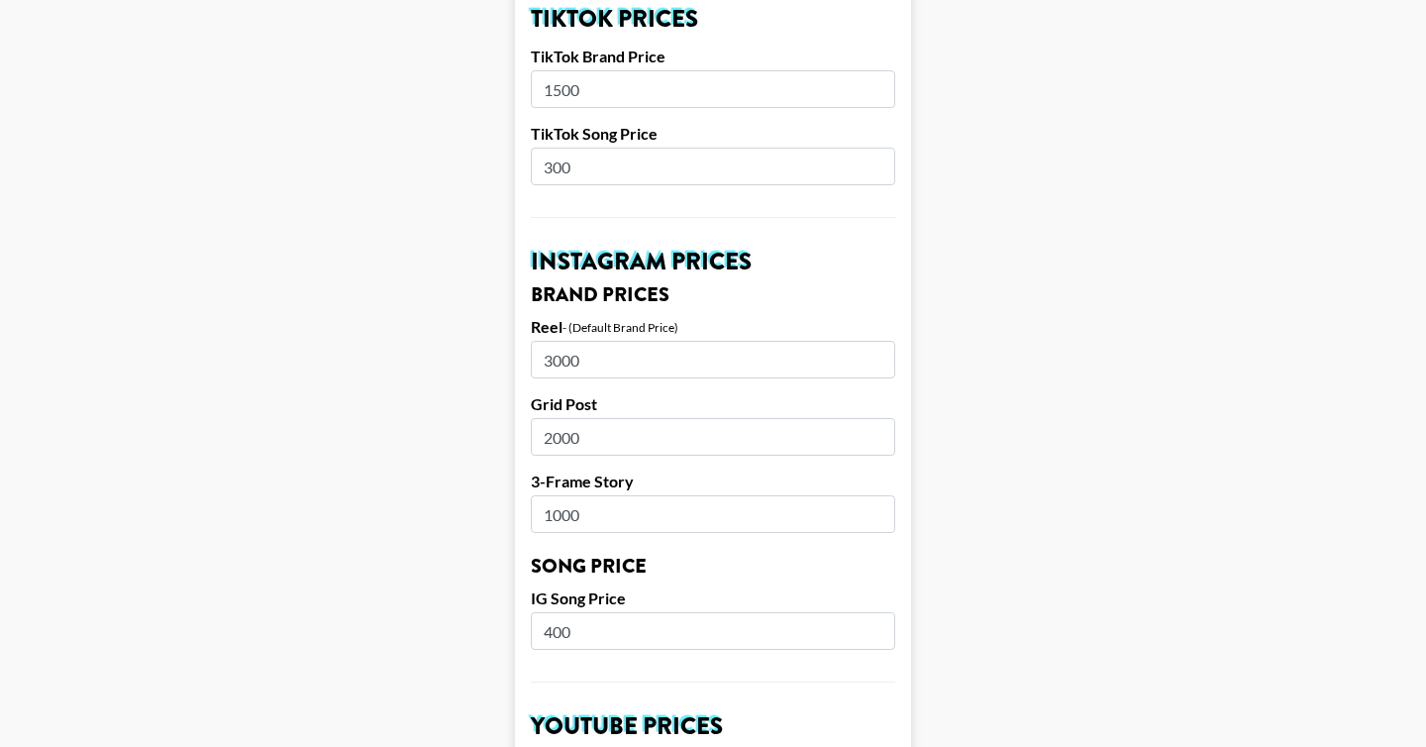
drag, startPoint x: 555, startPoint y: 91, endPoint x: 599, endPoint y: 91, distance: 44.6
click at [599, 91] on input "1500" at bounding box center [713, 89] width 364 height 38
type input "1750"
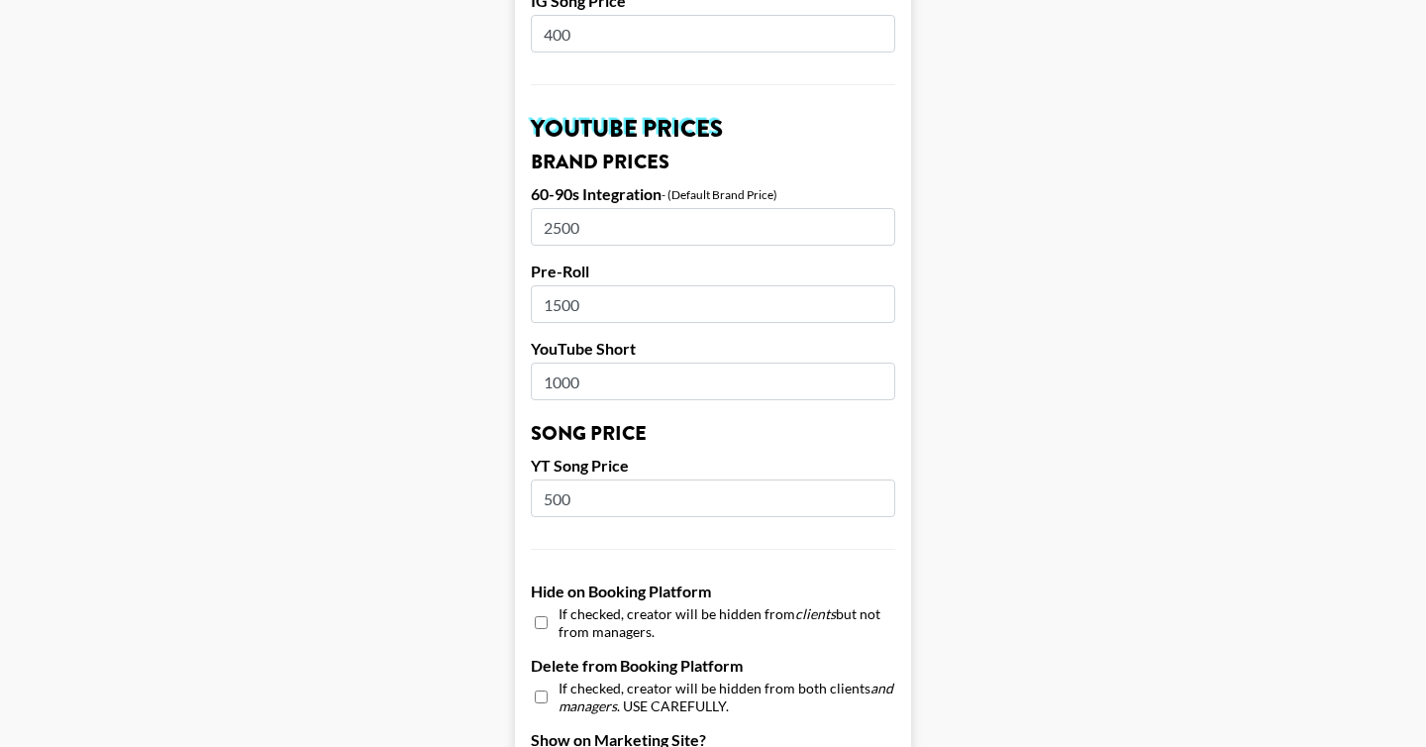
scroll to position [1331, 0]
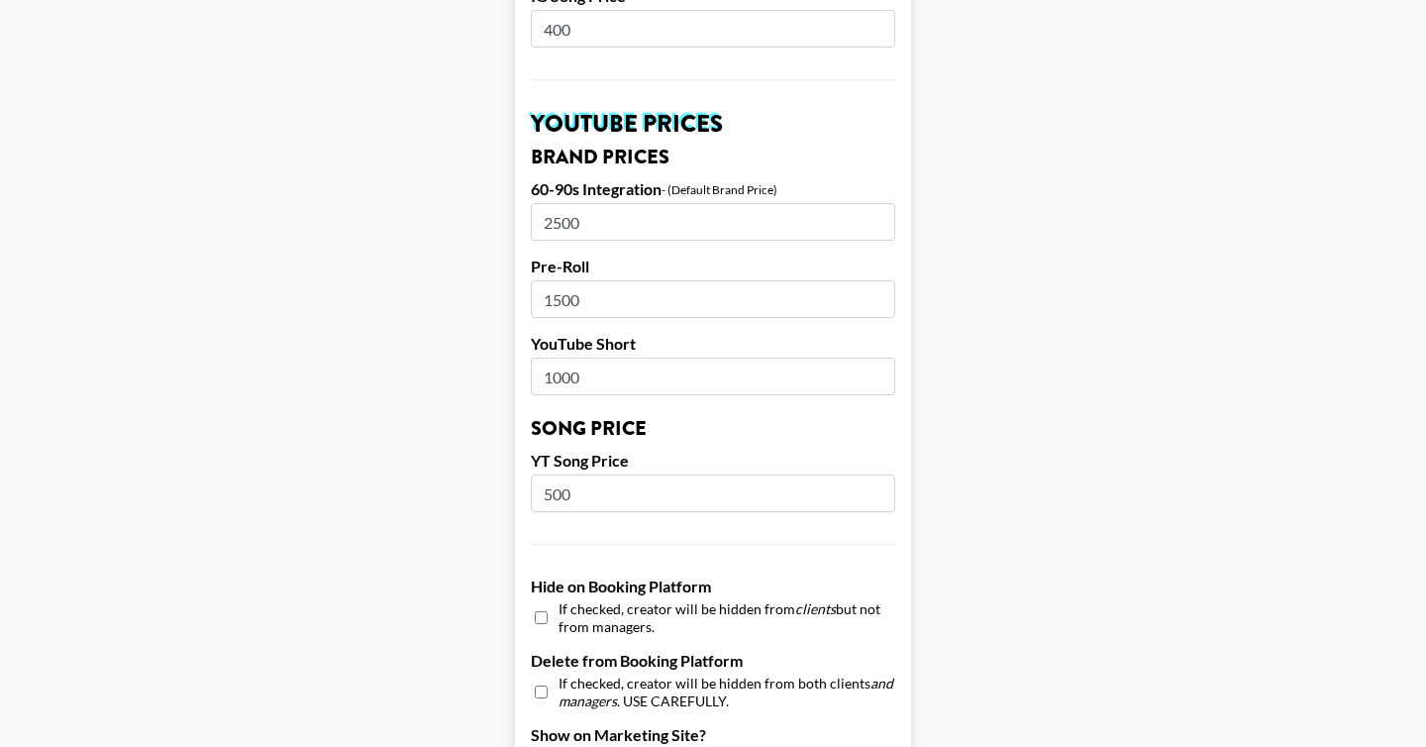
drag, startPoint x: 609, startPoint y: 380, endPoint x: 529, endPoint y: 380, distance: 80.2
click at [529, 380] on form "Airtable ID: rec4SalI2h3kVtHbT Manager(s) kayla@grail-talent.com ​ TikTok User …" at bounding box center [713, 12] width 396 height 2465
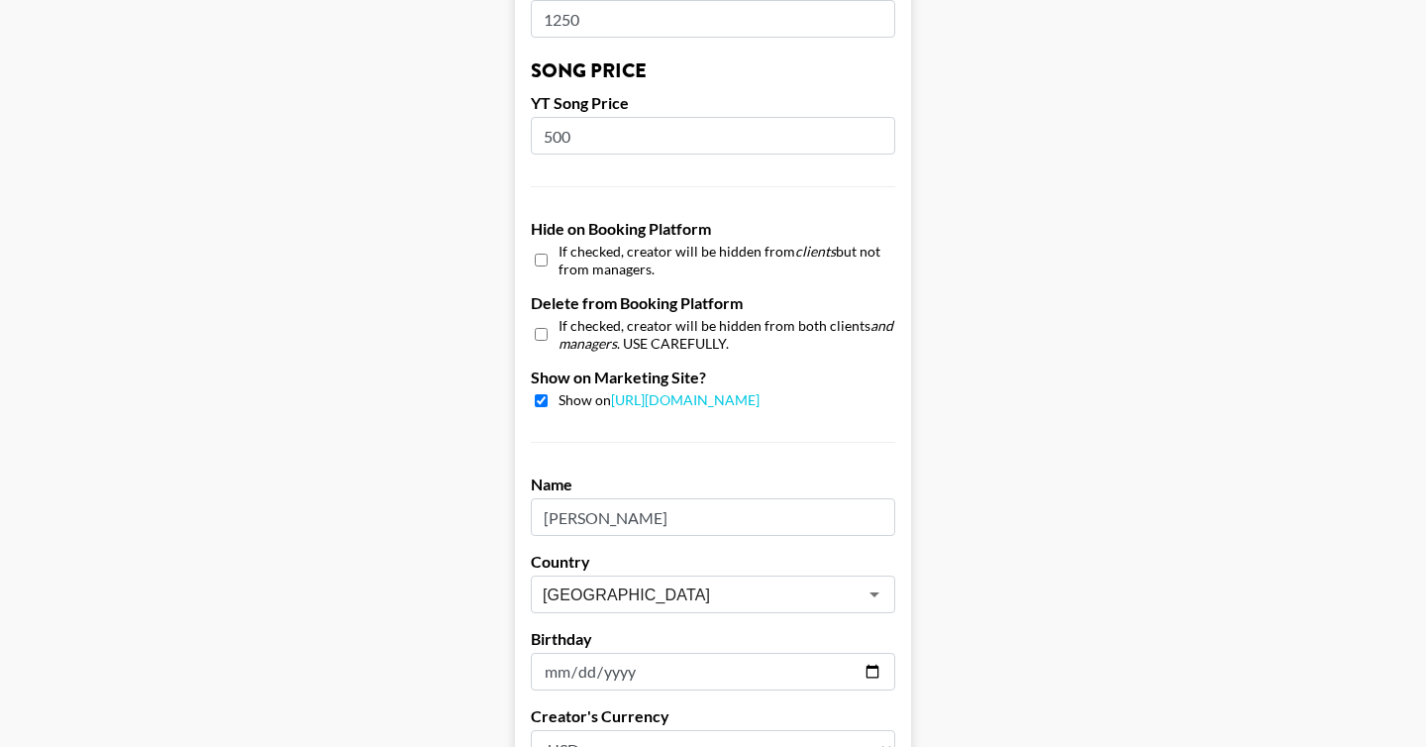
scroll to position [1708, 0]
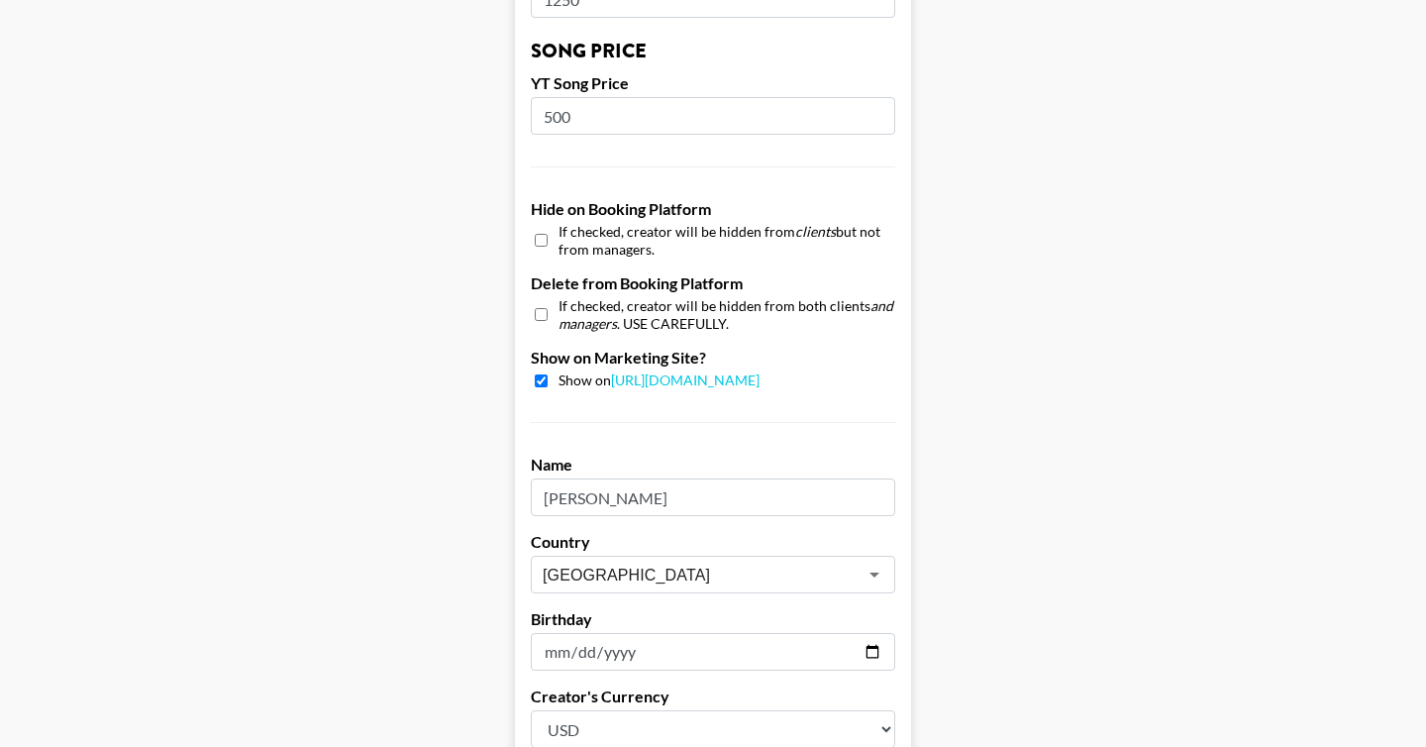
type input "1250"
click at [593, 124] on input "500" at bounding box center [713, 116] width 364 height 38
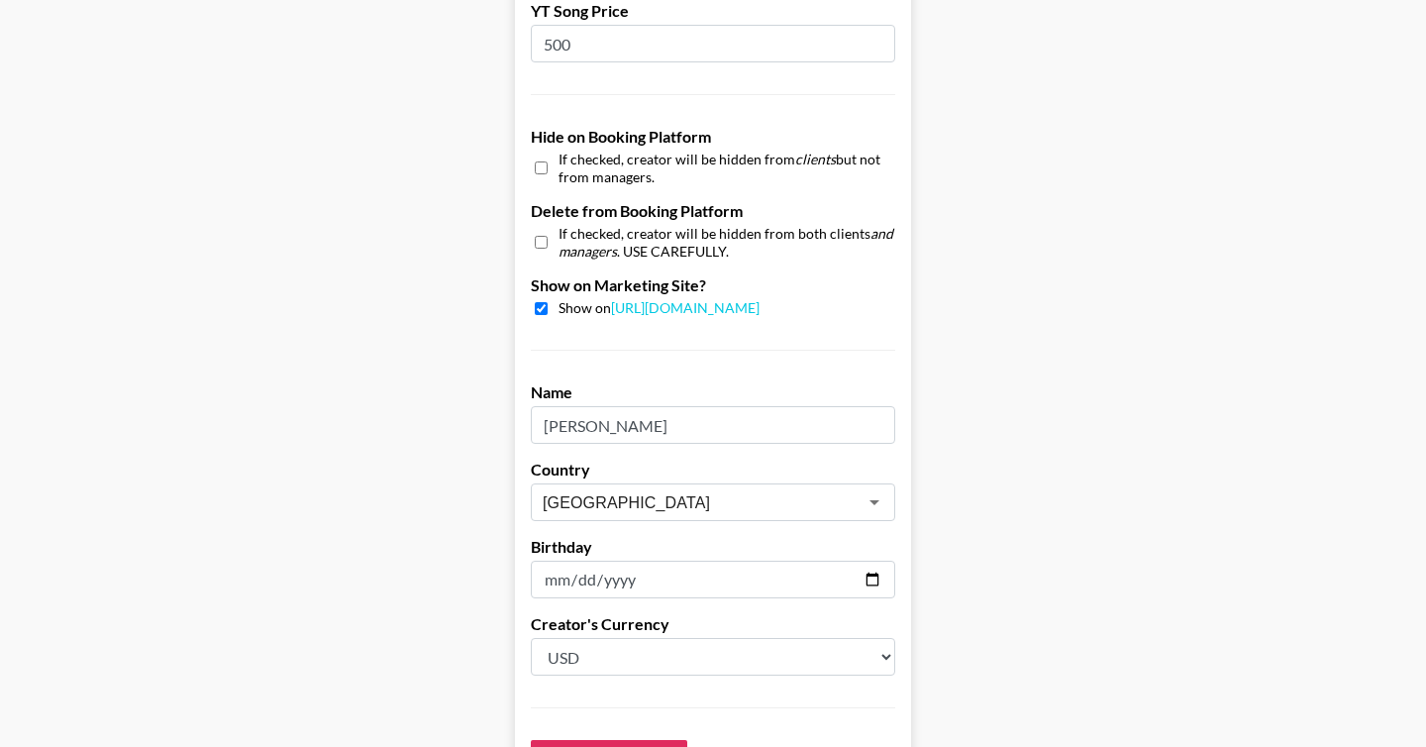
scroll to position [1940, 0]
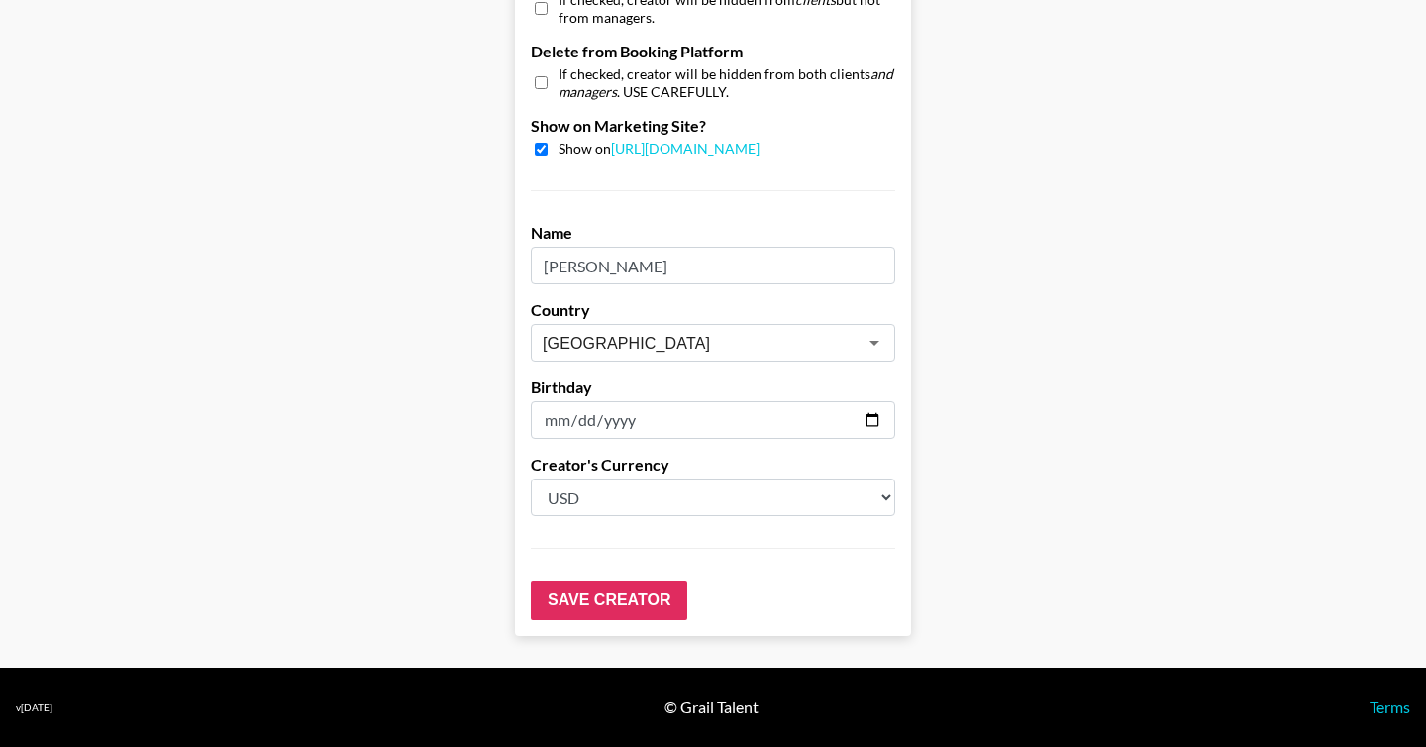
click at [604, 263] on input "Bryana Kay" at bounding box center [713, 266] width 364 height 38
type input "Bryana Lloyd"
click at [641, 608] on input "Save Creator" at bounding box center [609, 600] width 156 height 40
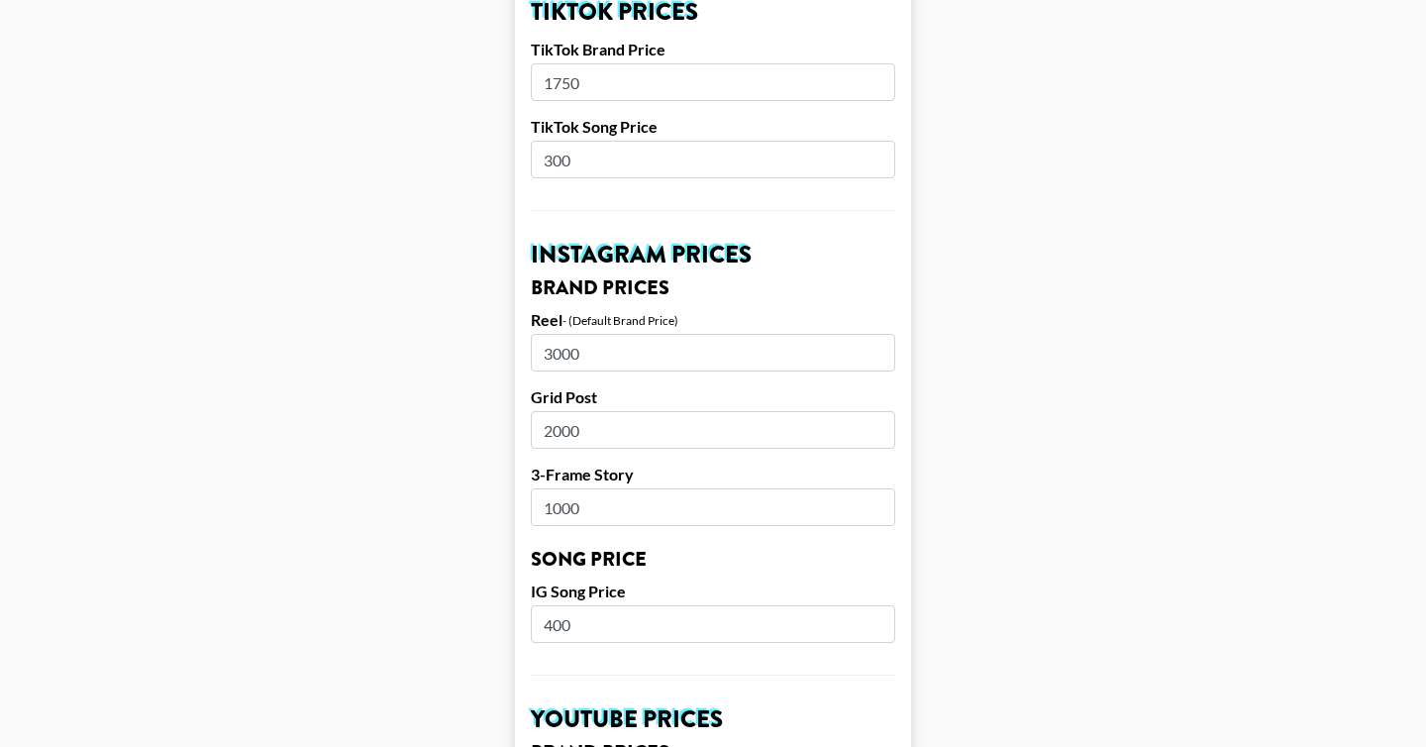
scroll to position [0, 0]
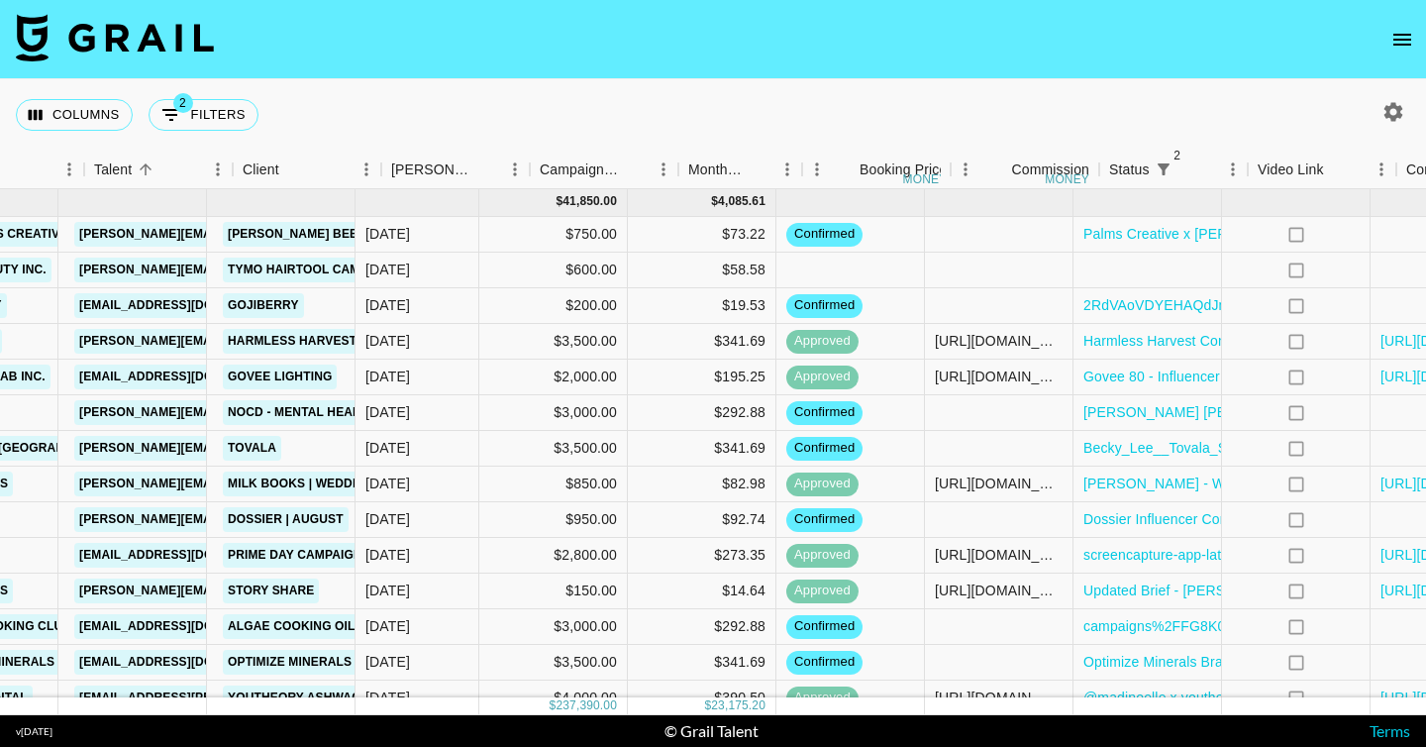
scroll to position [1798, 574]
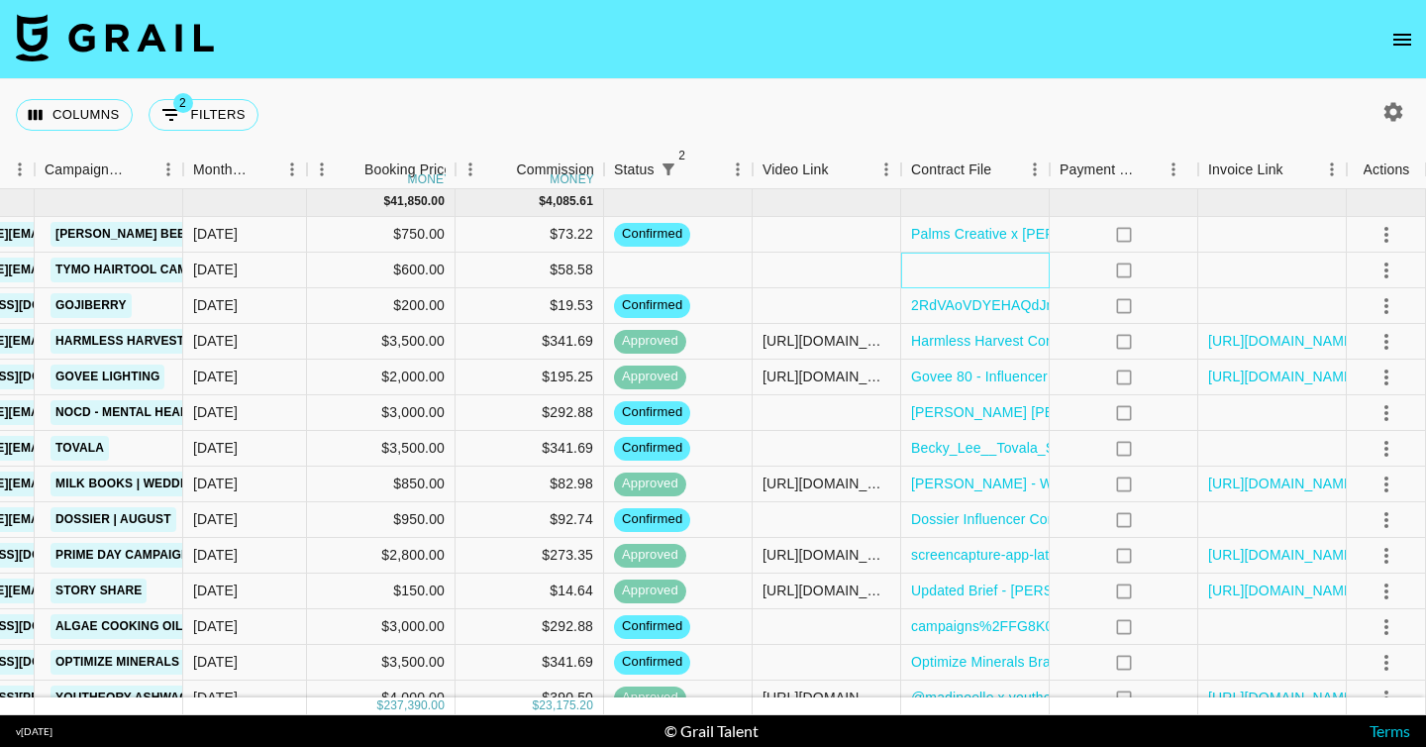
click at [994, 265] on div at bounding box center [975, 271] width 149 height 36
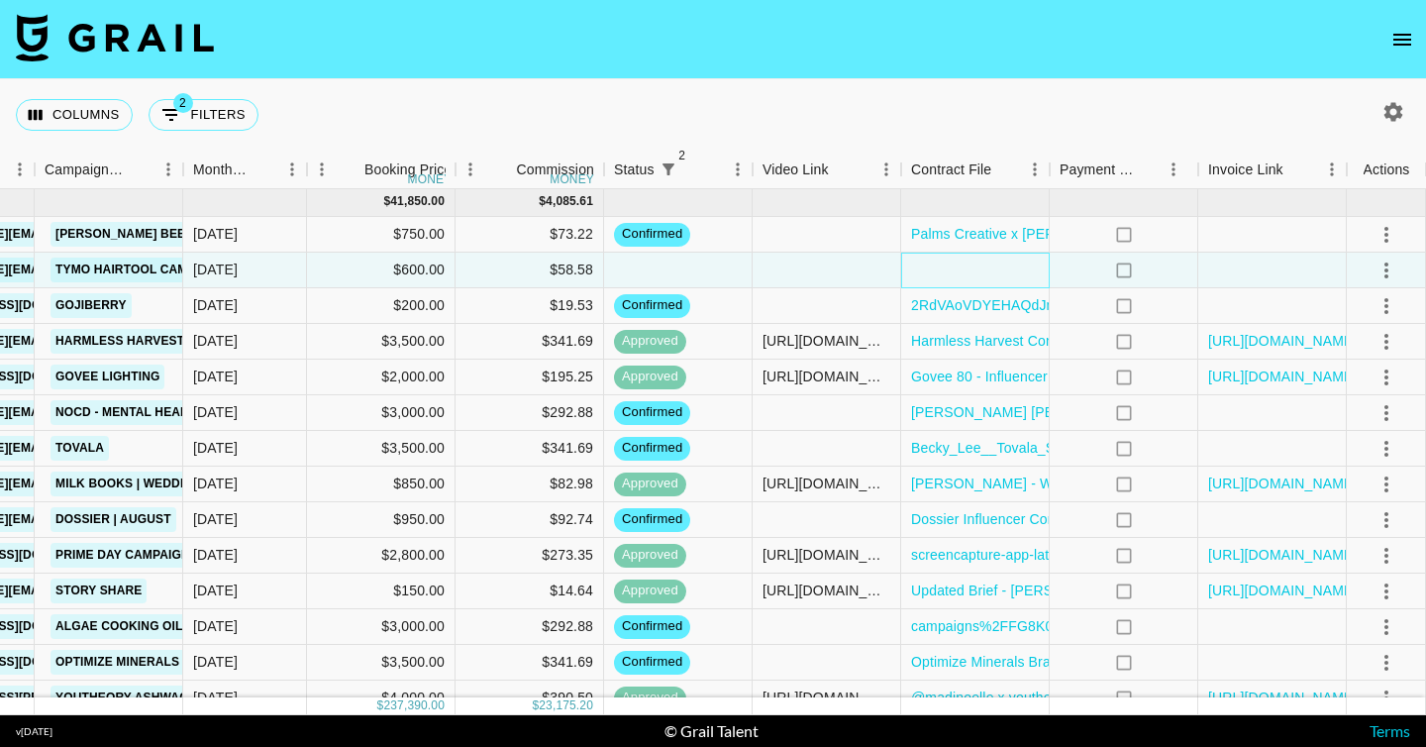
click at [994, 265] on div at bounding box center [975, 271] width 149 height 36
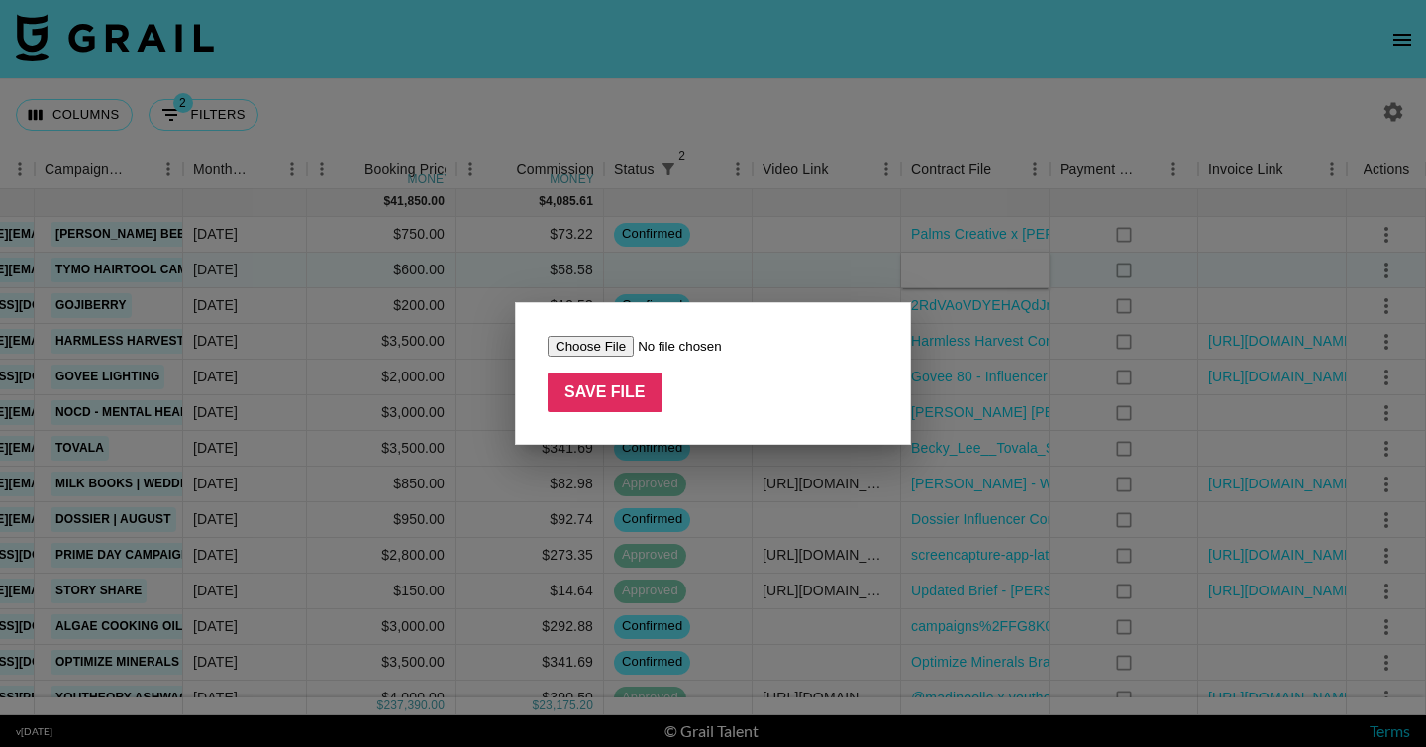
type input "C:\fakepath\c5ea0831-6e33-44d0-8062-d2ee8d4bb2b3.png"
click at [618, 397] on input "Save File" at bounding box center [605, 392] width 115 height 40
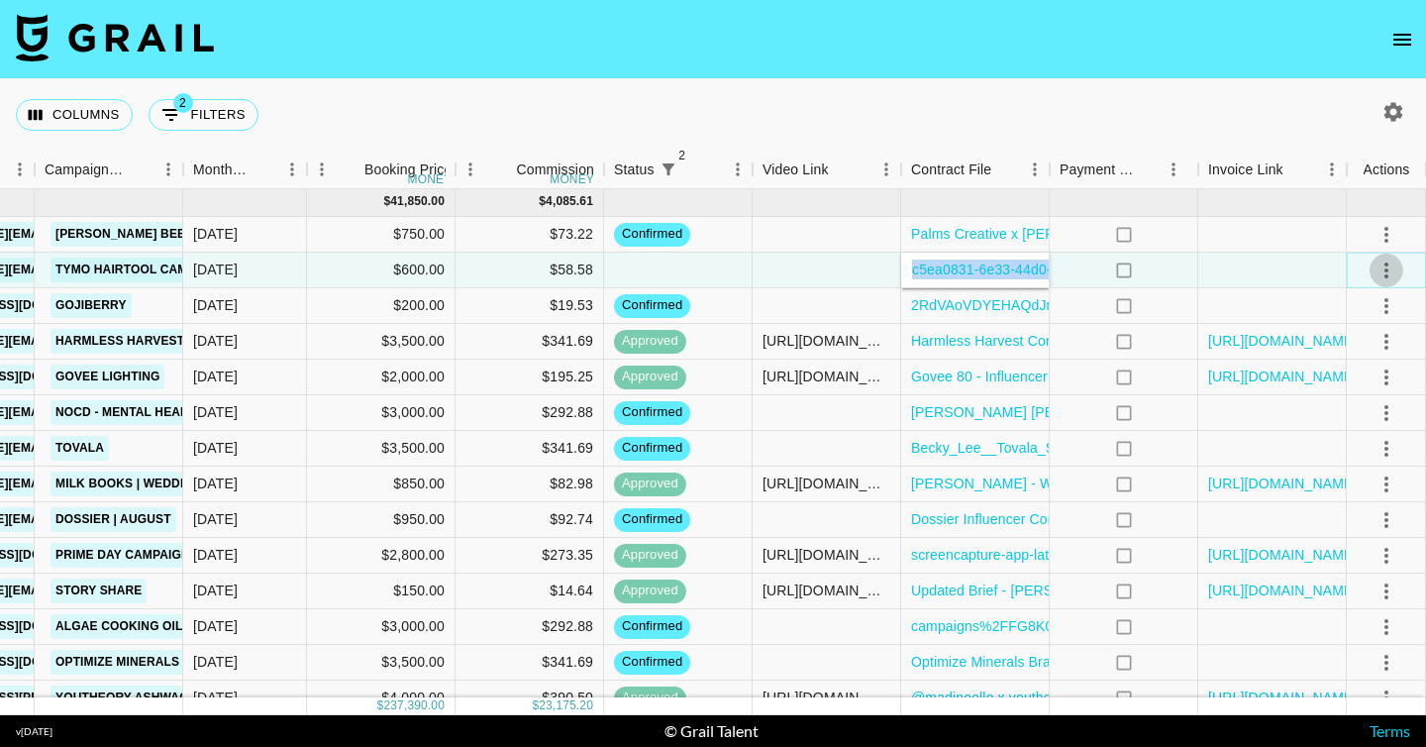
click at [1393, 271] on icon "select merge strategy" at bounding box center [1387, 270] width 24 height 24
click at [1371, 310] on li "Confirm" at bounding box center [1361, 313] width 129 height 36
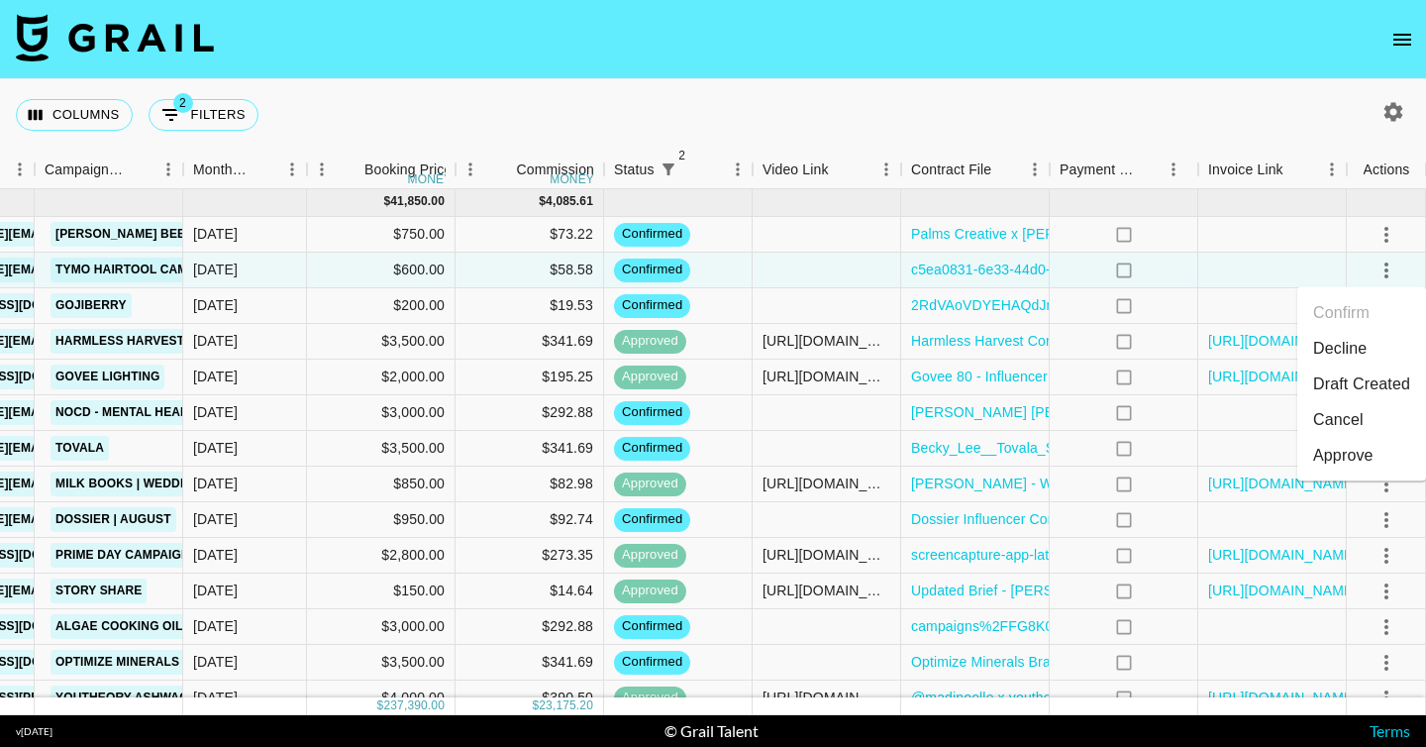
click at [1171, 106] on div "Columns 2 Filters + Booking" at bounding box center [713, 114] width 1426 height 71
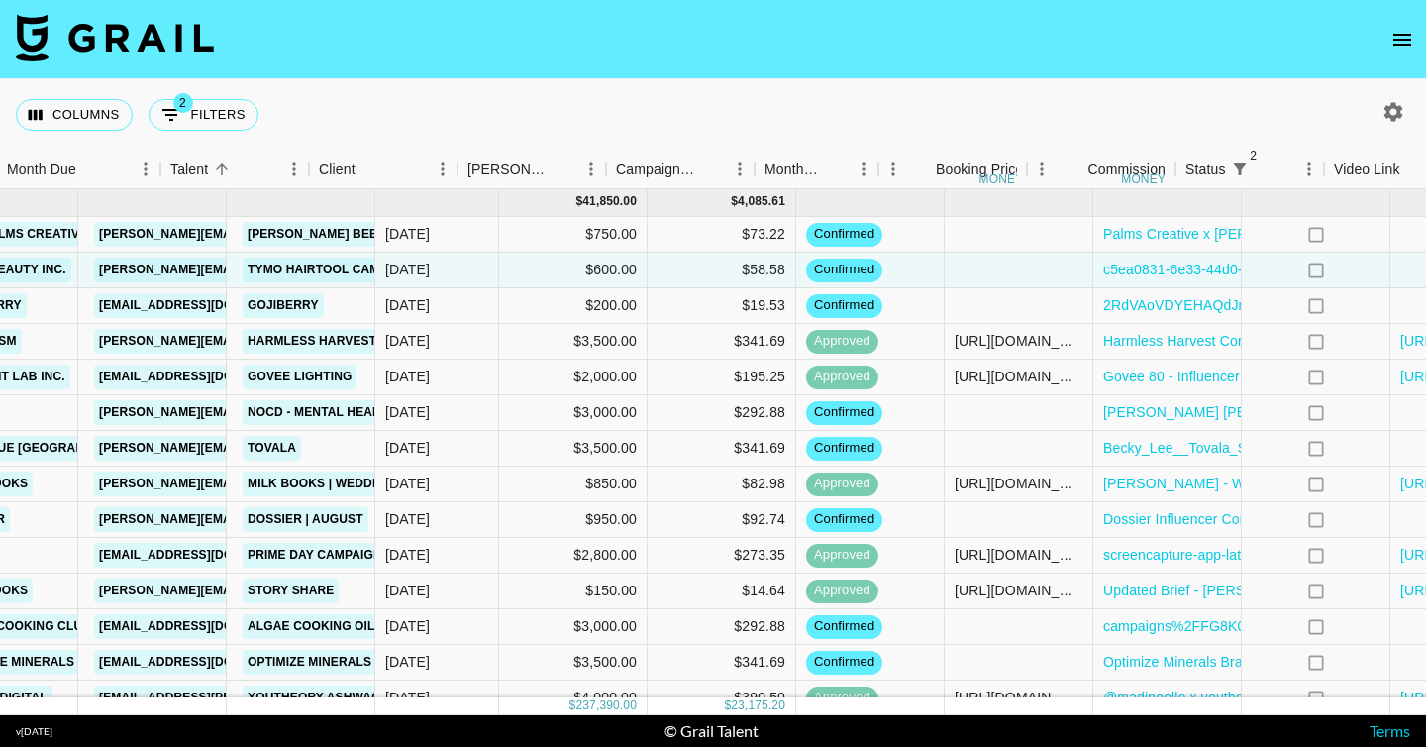
scroll to position [1798, 0]
